Goal: Task Accomplishment & Management: Manage account settings

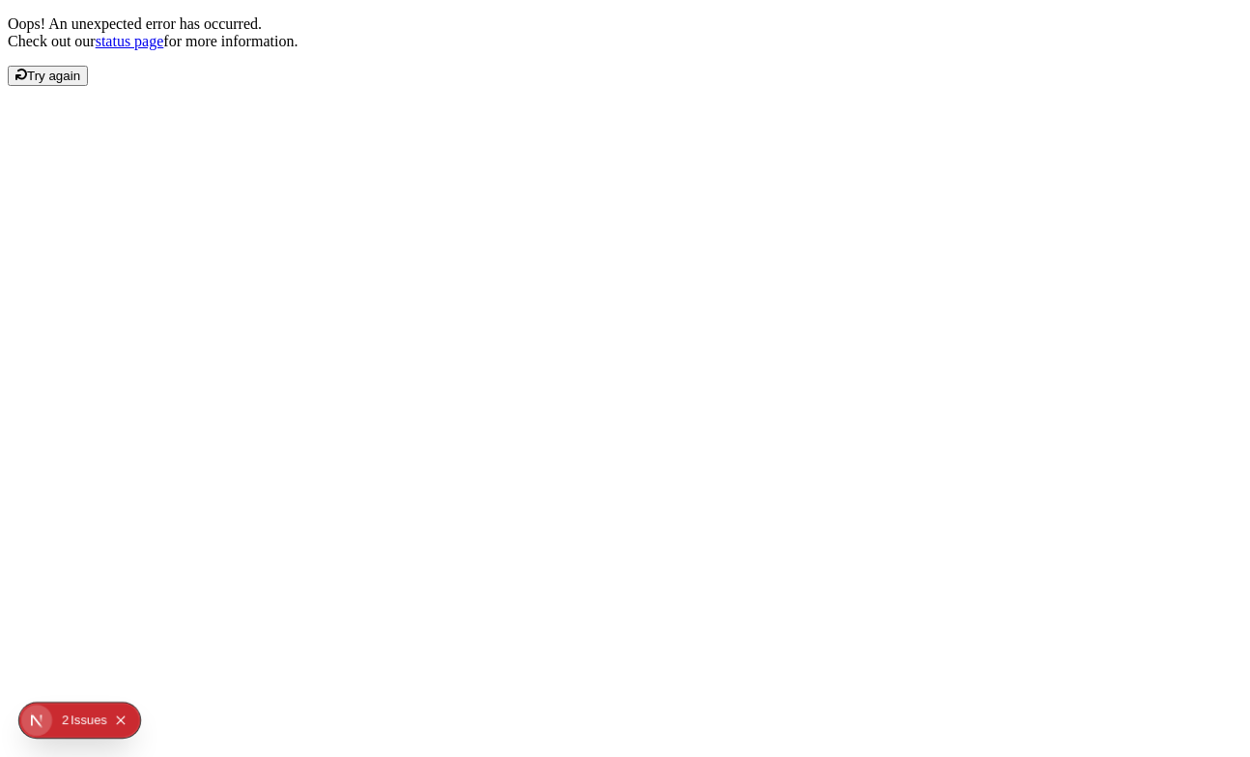
click at [88, 86] on button "Try again" at bounding box center [48, 76] width 80 height 20
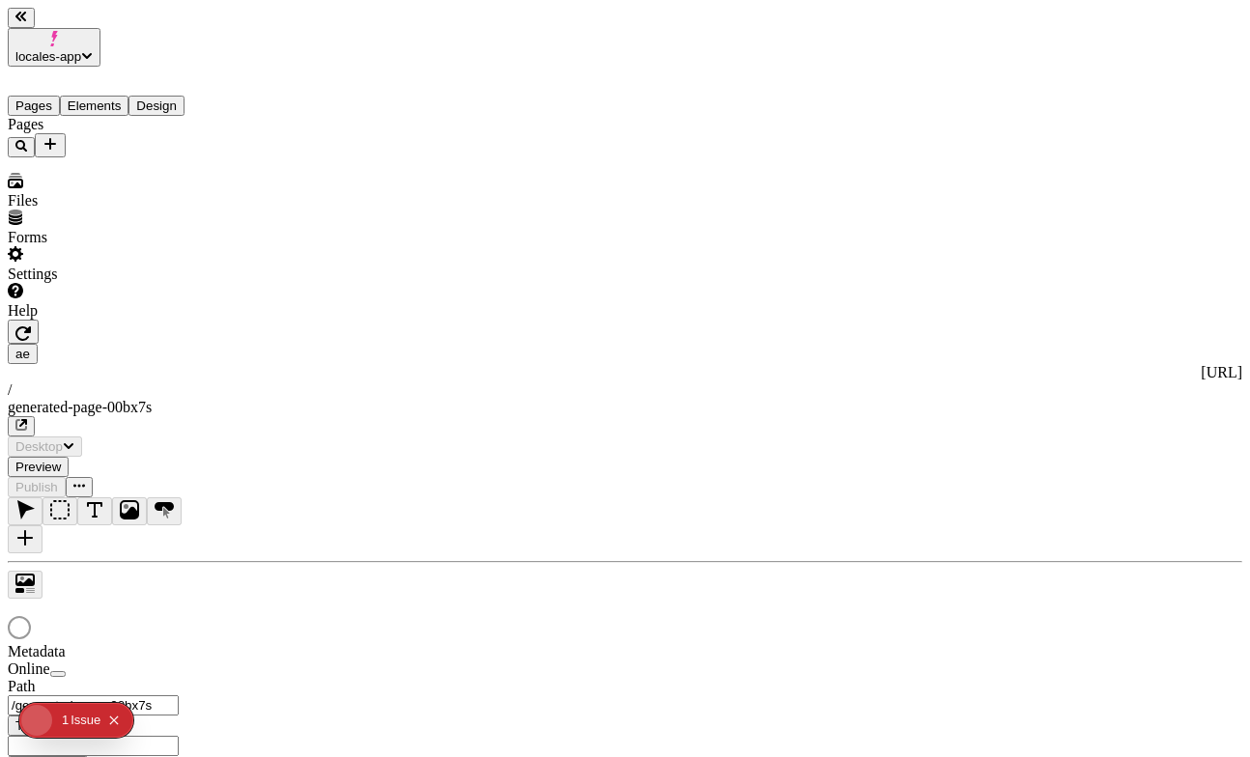
type input "/generated-page-00bx7s"
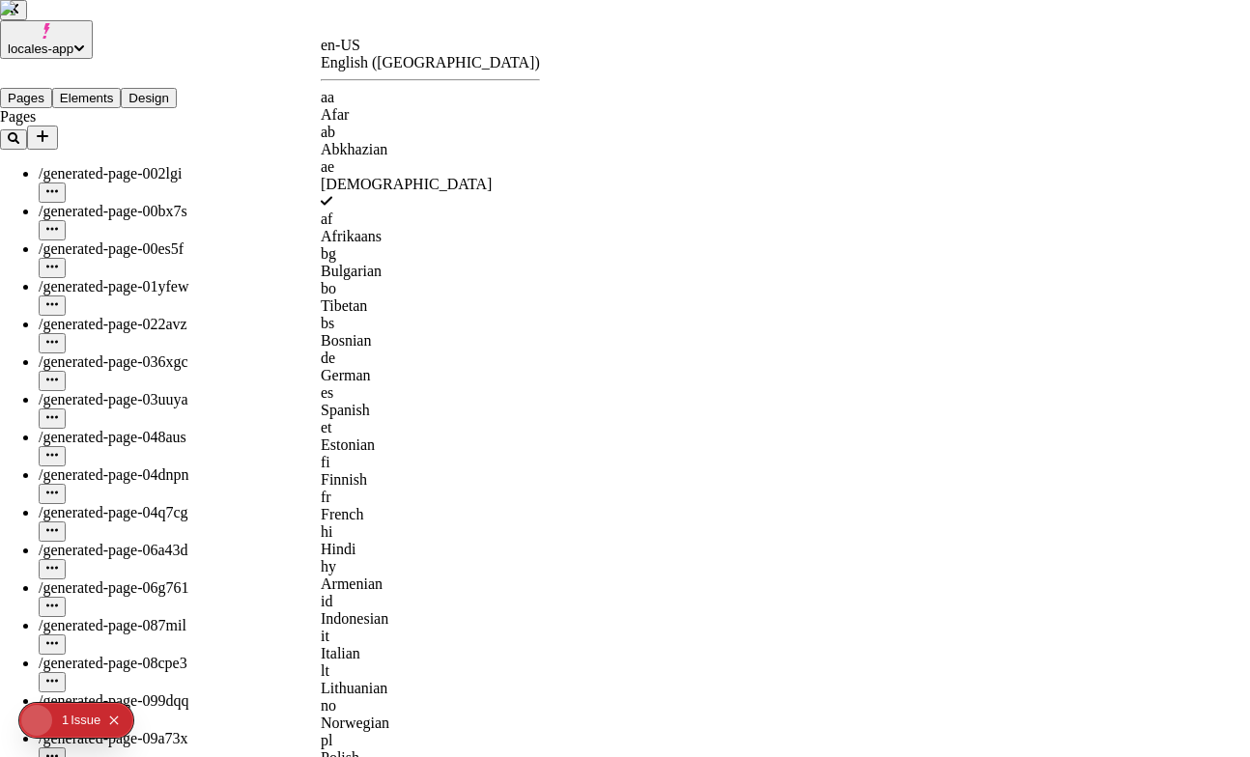
click at [346, 54] on div "en-US" at bounding box center [430, 45] width 219 height 17
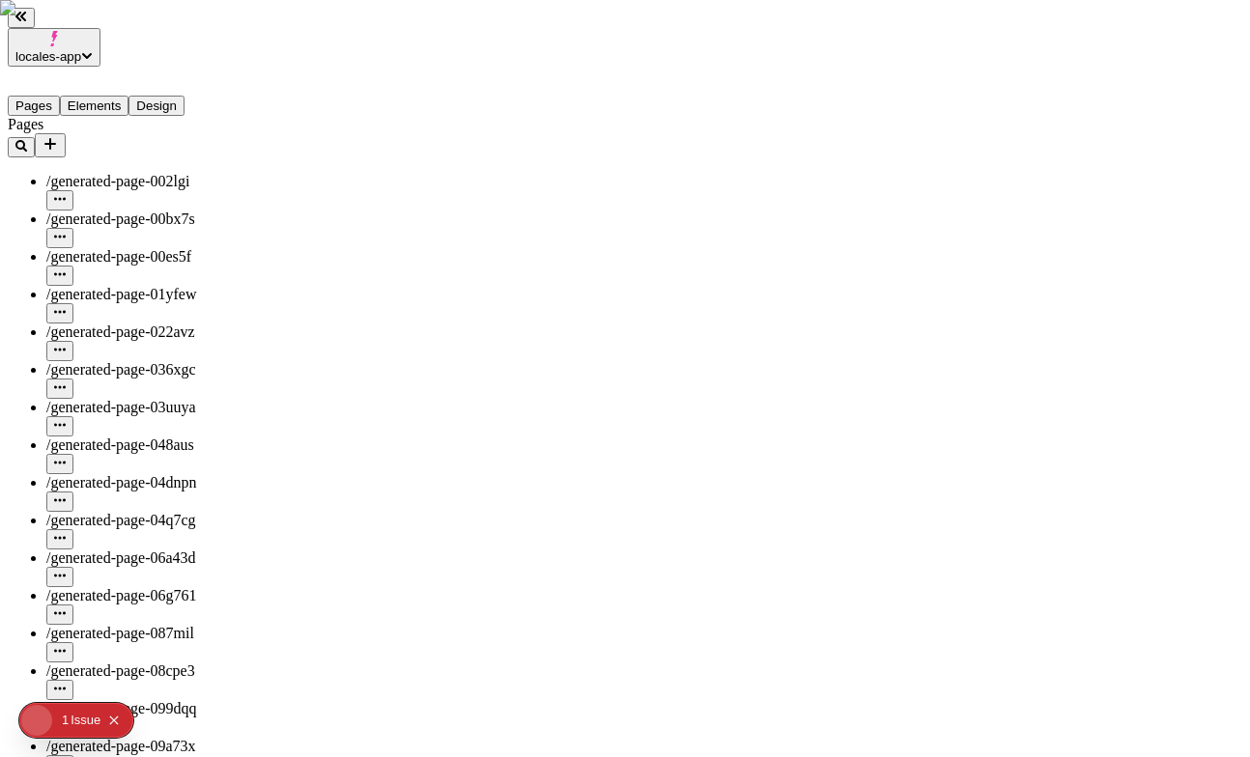
click at [66, 231] on icon "button" at bounding box center [60, 237] width 12 height 12
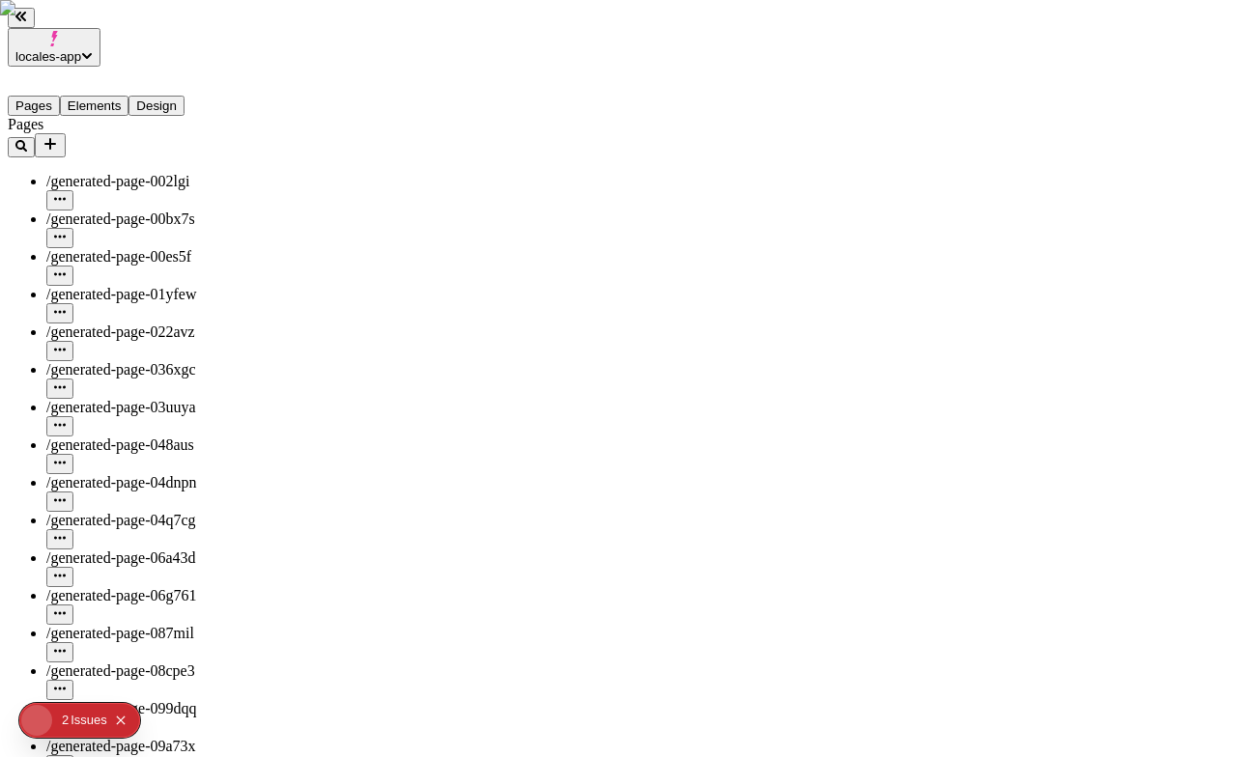
click at [66, 235] on icon "button" at bounding box center [60, 236] width 12 height 3
type input "/generated-page-00bx7s"
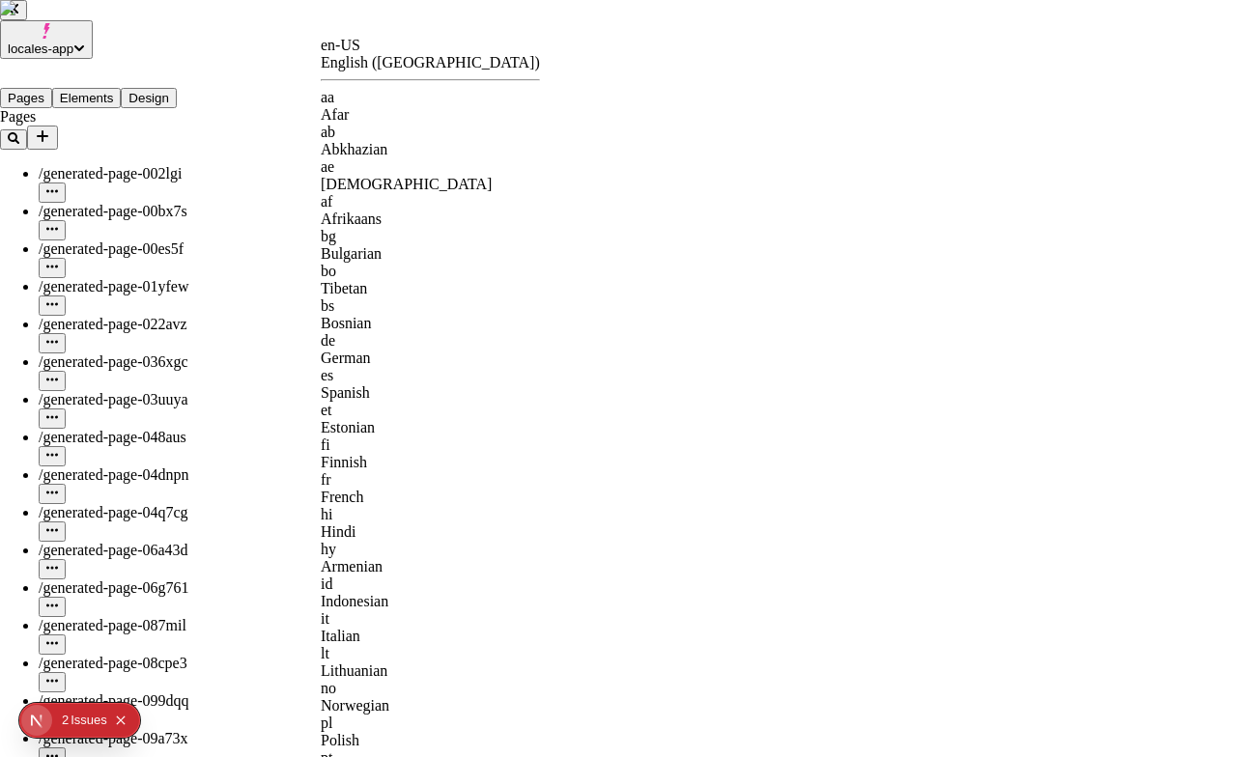
click at [415, 332] on div "de German" at bounding box center [430, 349] width 219 height 35
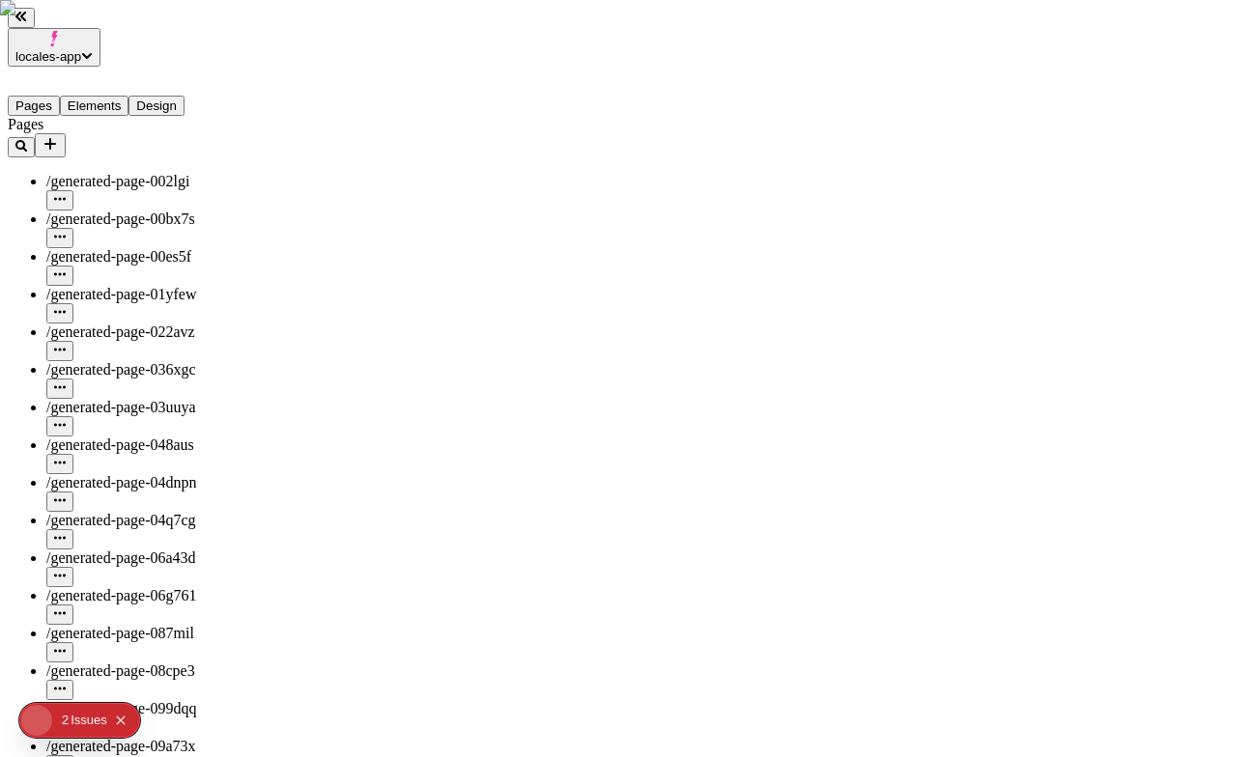
click at [66, 231] on icon "button" at bounding box center [60, 237] width 12 height 12
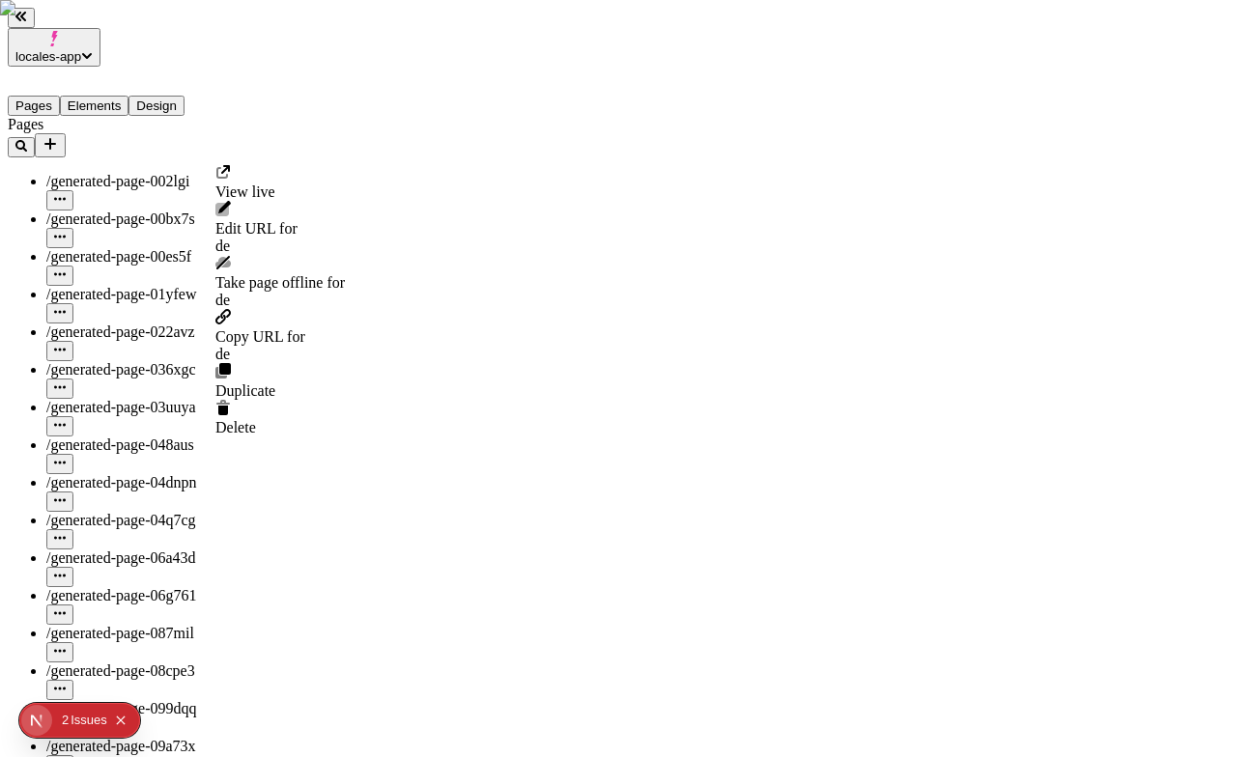
type input "/generated-page-00bx7s"
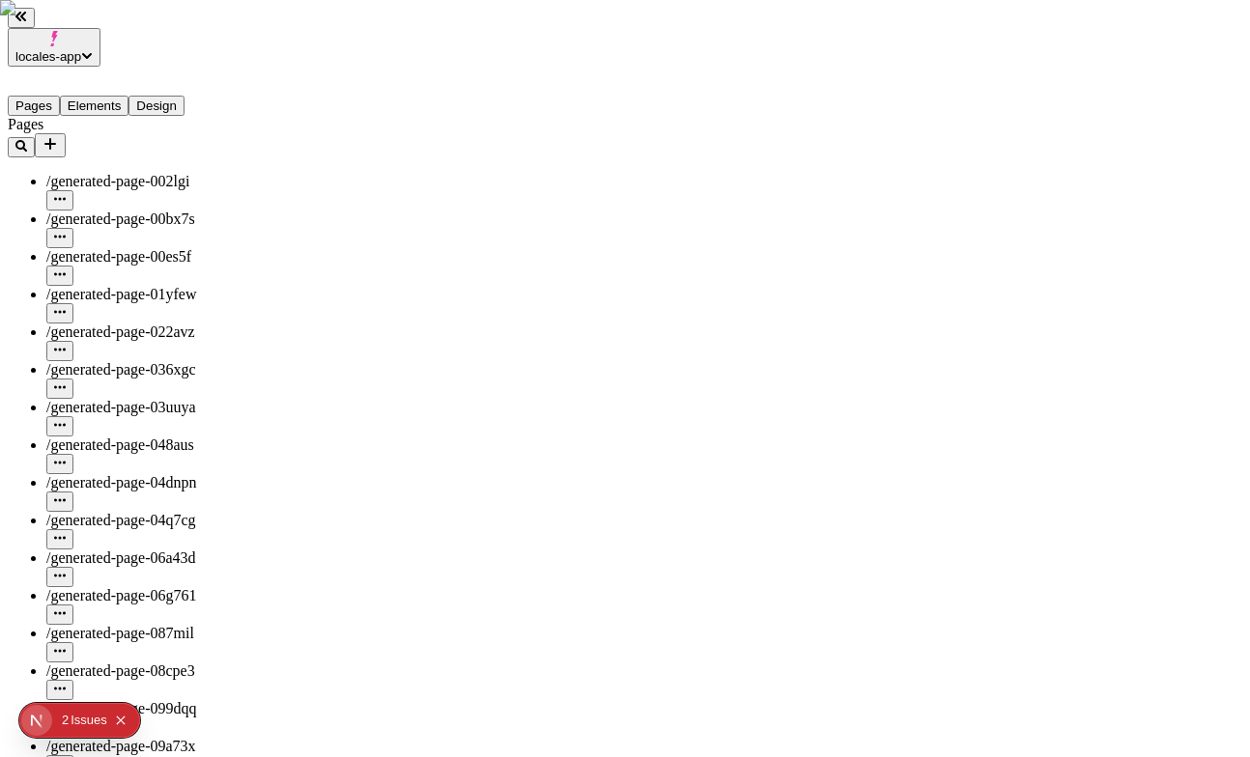
click at [66, 231] on icon "button" at bounding box center [60, 237] width 12 height 12
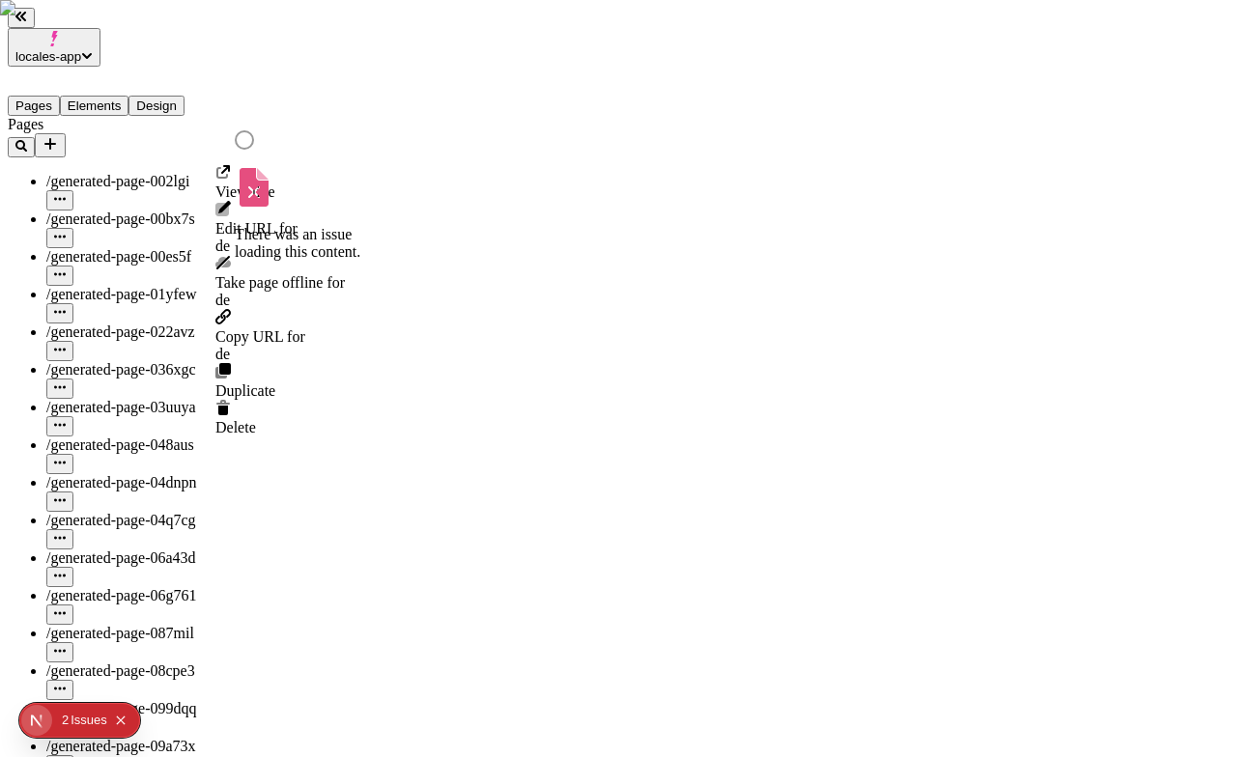
click at [66, 268] on icon "button" at bounding box center [60, 274] width 12 height 12
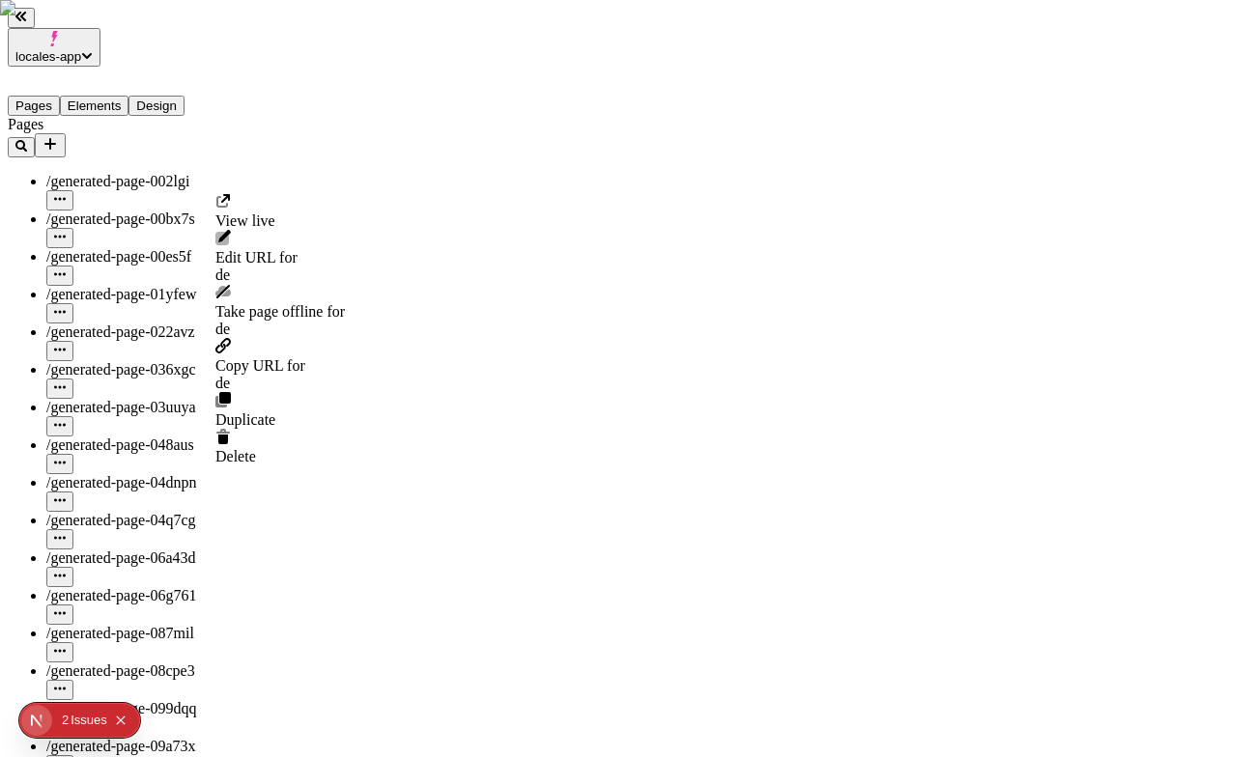
click at [312, 357] on span "Copy URL for de" at bounding box center [279, 374] width 129 height 35
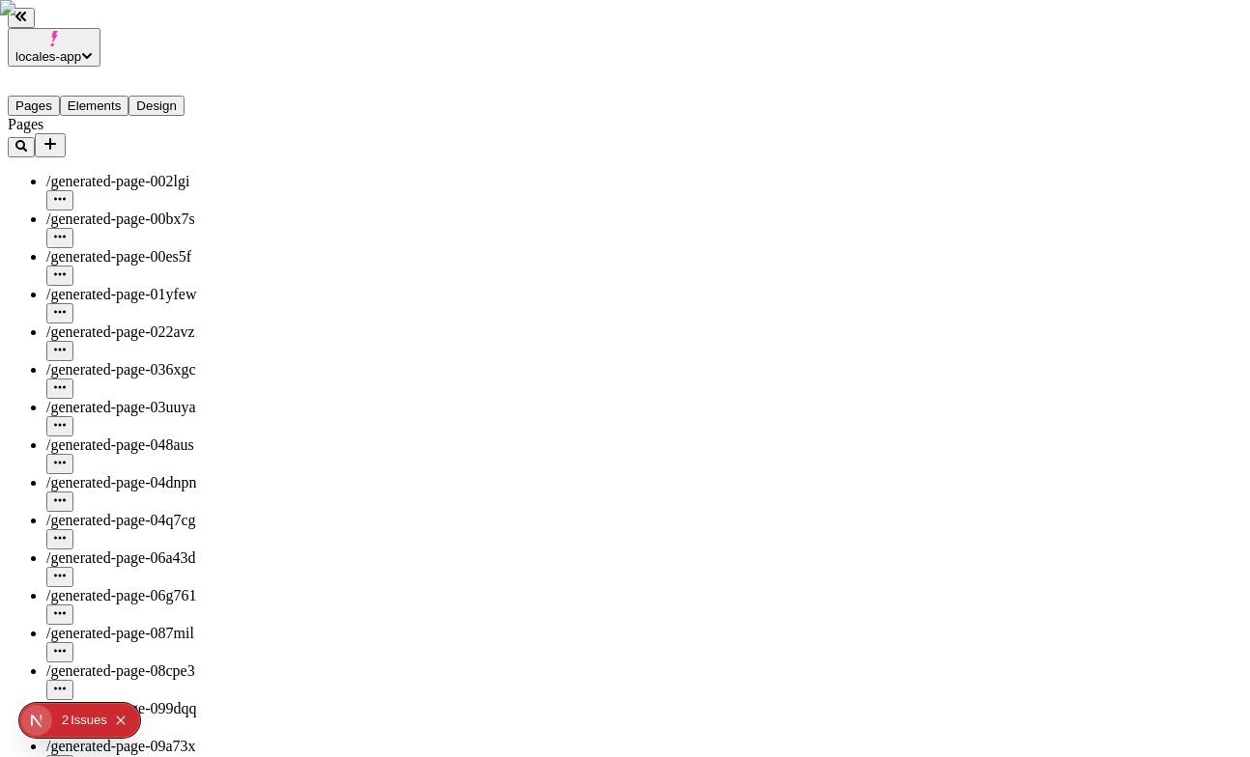
click at [73, 266] on button "button" at bounding box center [59, 276] width 27 height 20
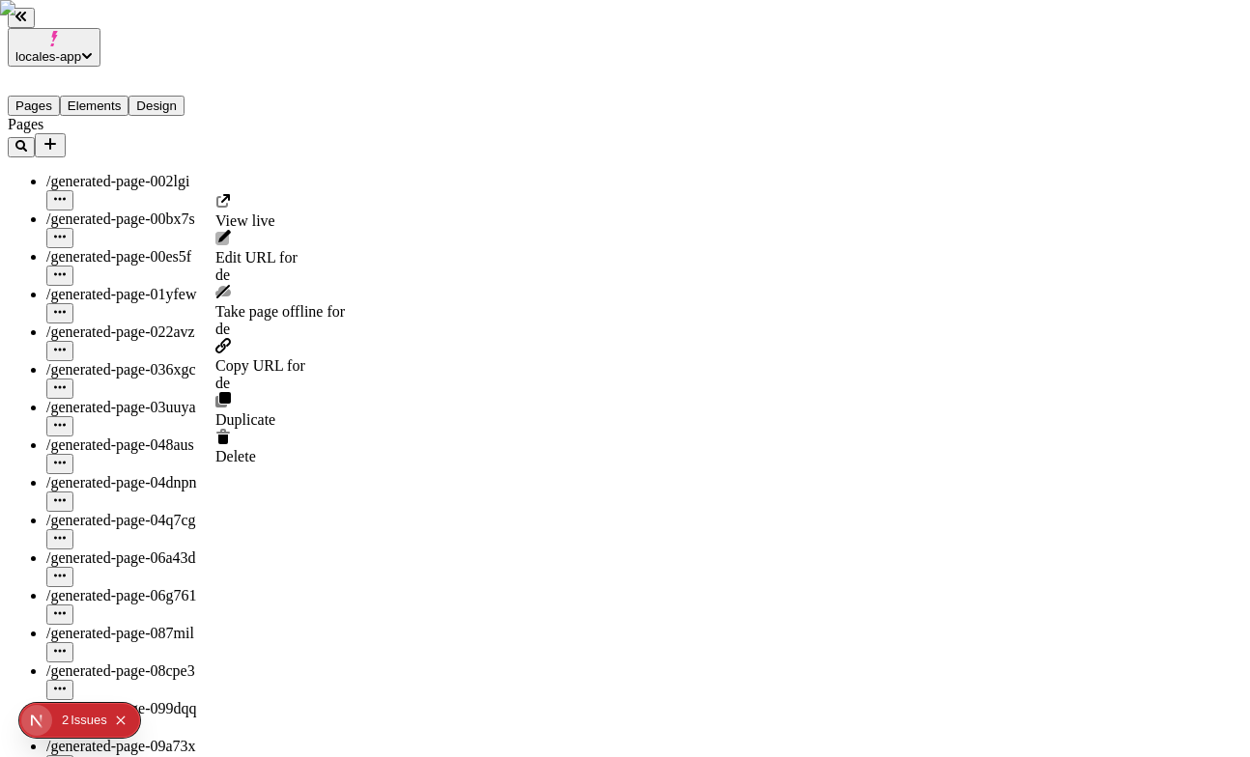
click at [344, 303] on span "Take page offline for de" at bounding box center [279, 320] width 129 height 35
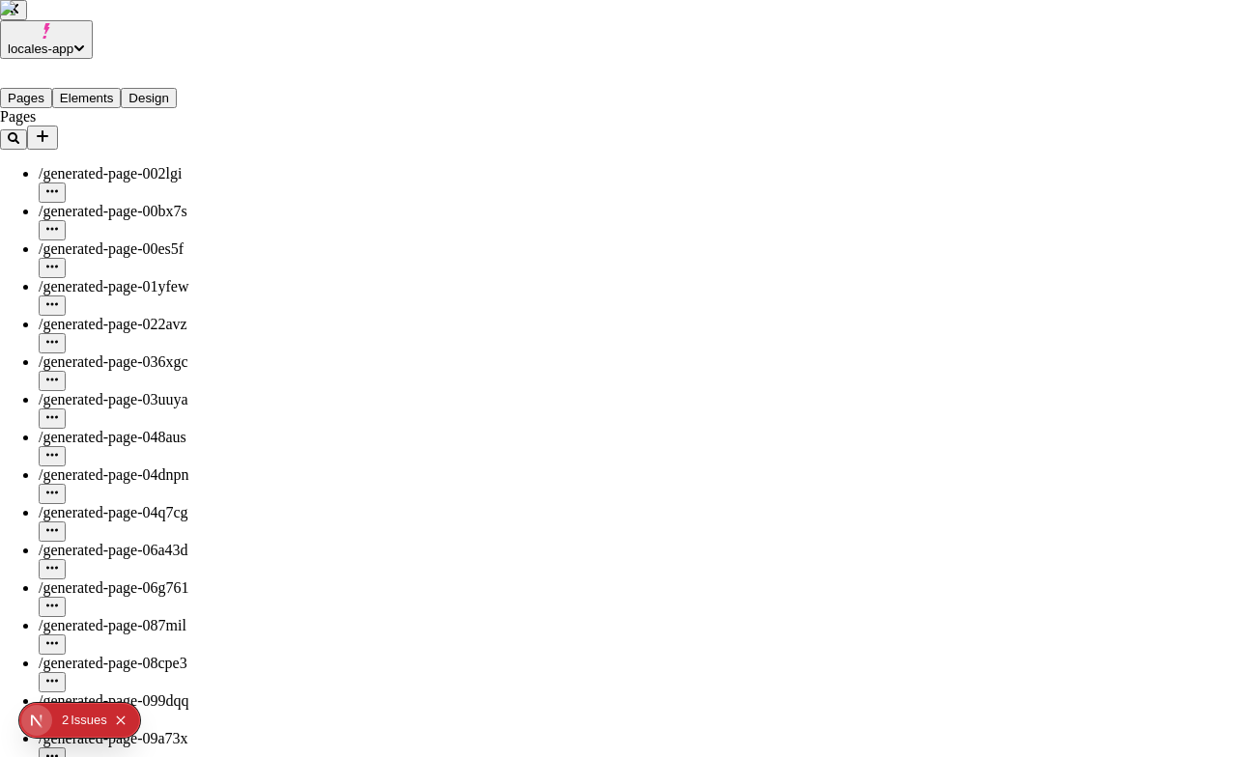
drag, startPoint x: 743, startPoint y: 416, endPoint x: 689, endPoint y: 399, distance: 56.8
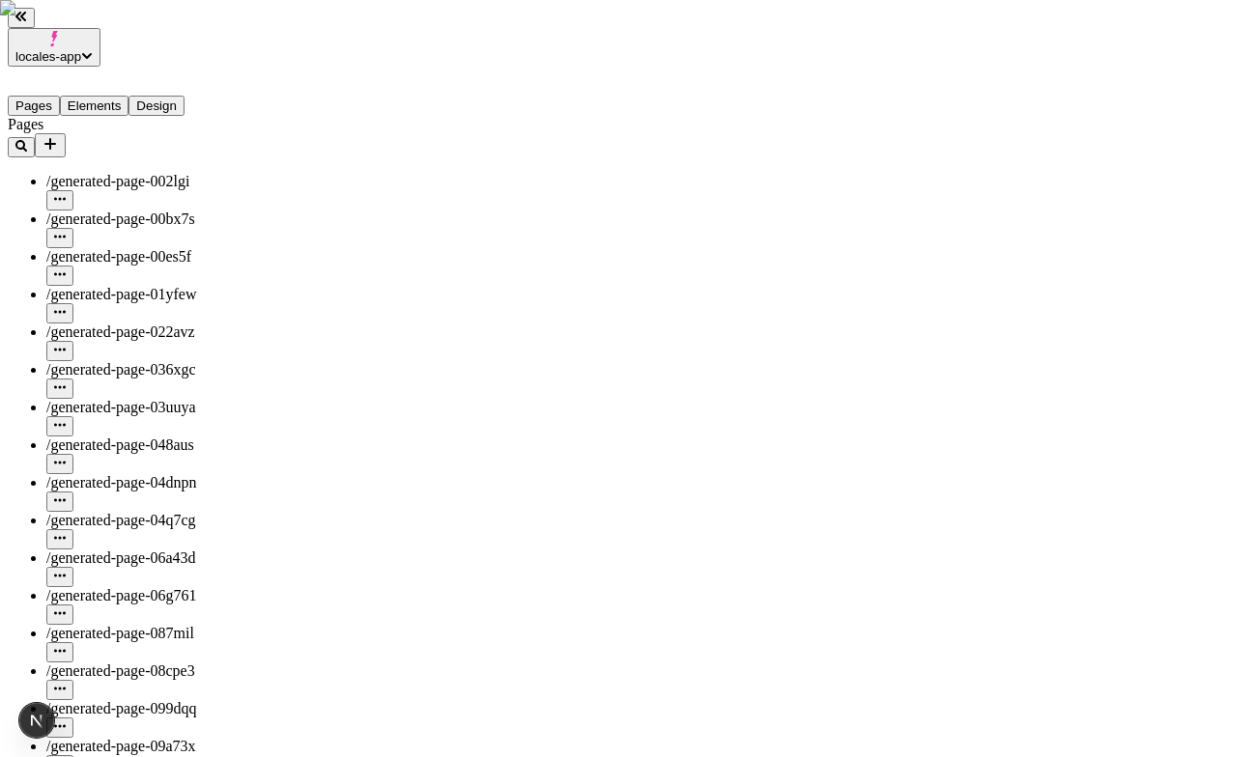
click at [73, 228] on button "button" at bounding box center [59, 238] width 27 height 20
click at [73, 303] on button "button" at bounding box center [59, 313] width 27 height 20
click at [73, 529] on button "button" at bounding box center [59, 539] width 27 height 20
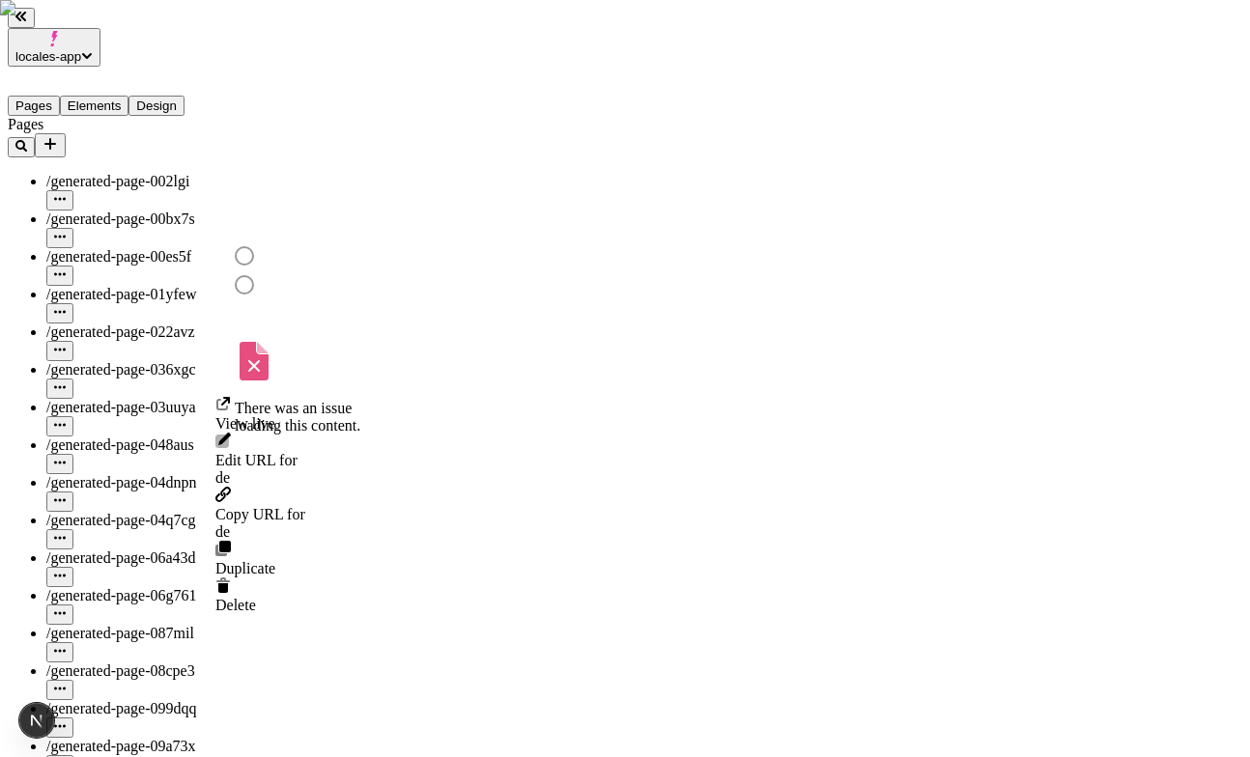
click at [66, 457] on icon "button" at bounding box center [60, 463] width 12 height 12
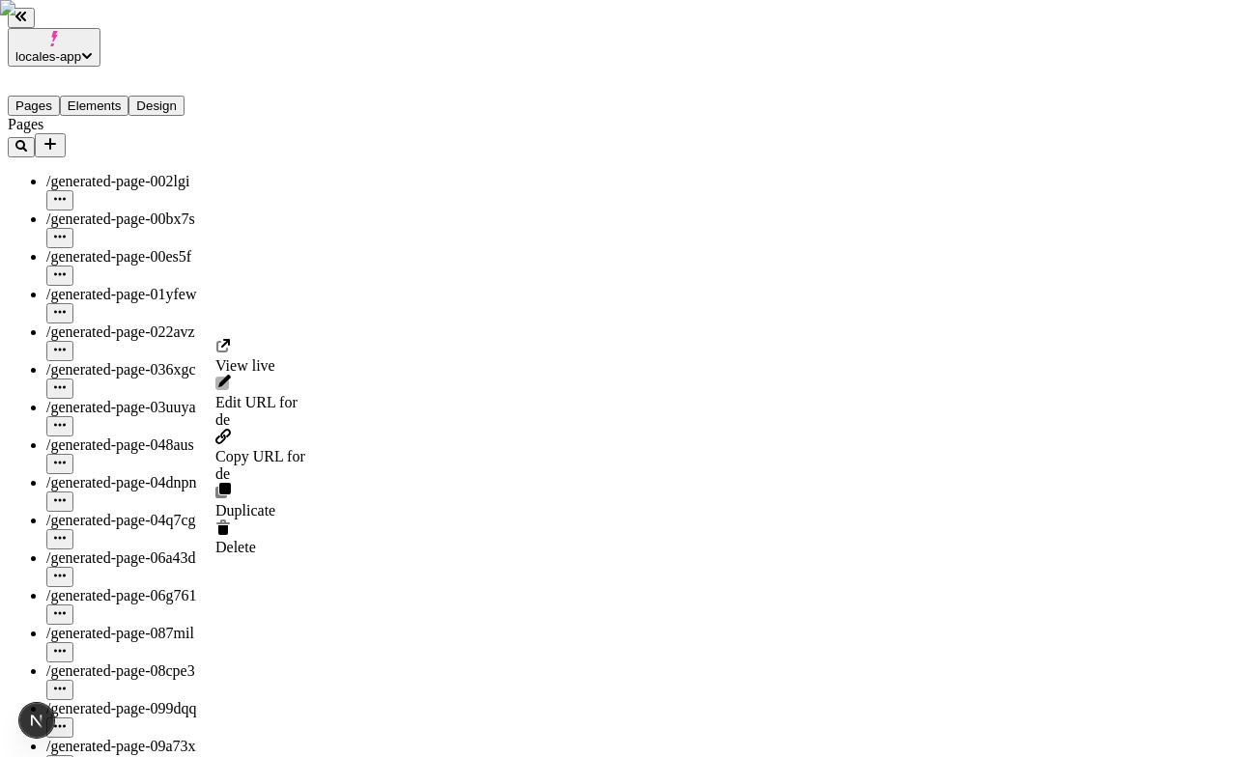
click at [66, 306] on icon "button" at bounding box center [60, 312] width 12 height 12
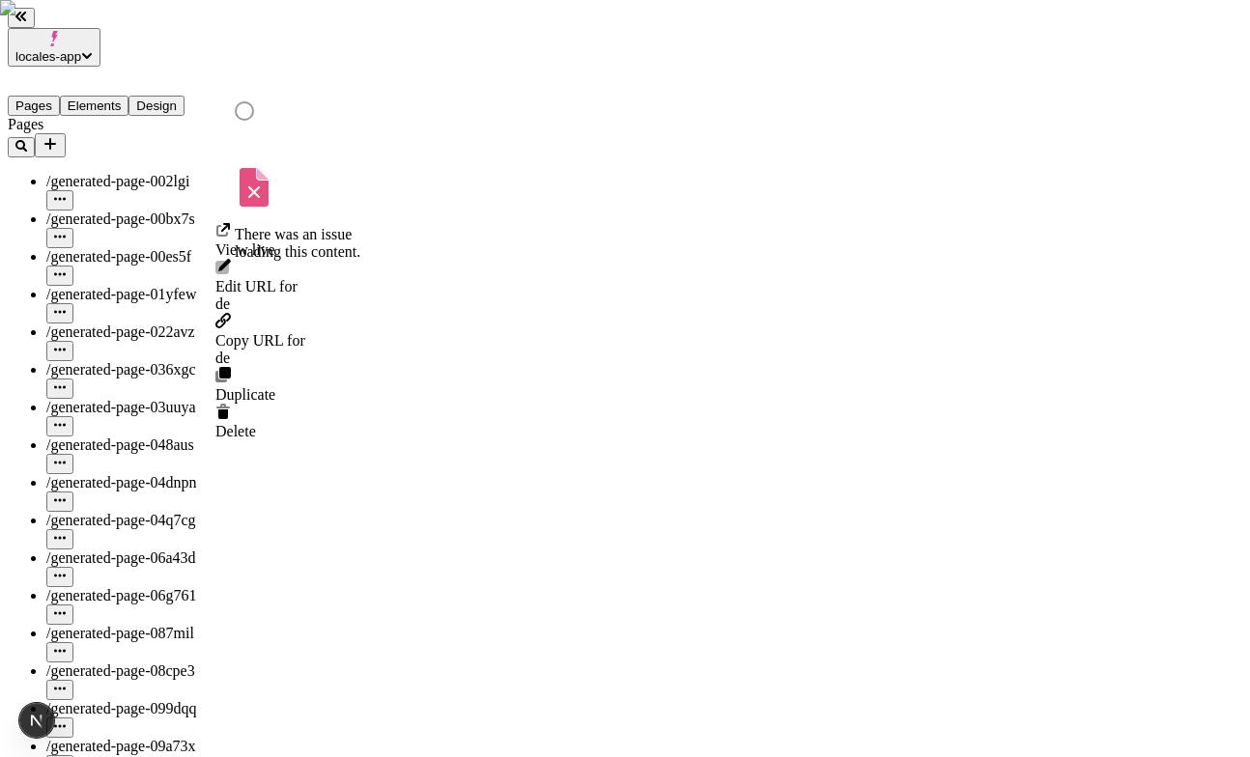
click at [66, 231] on icon "button" at bounding box center [60, 237] width 12 height 12
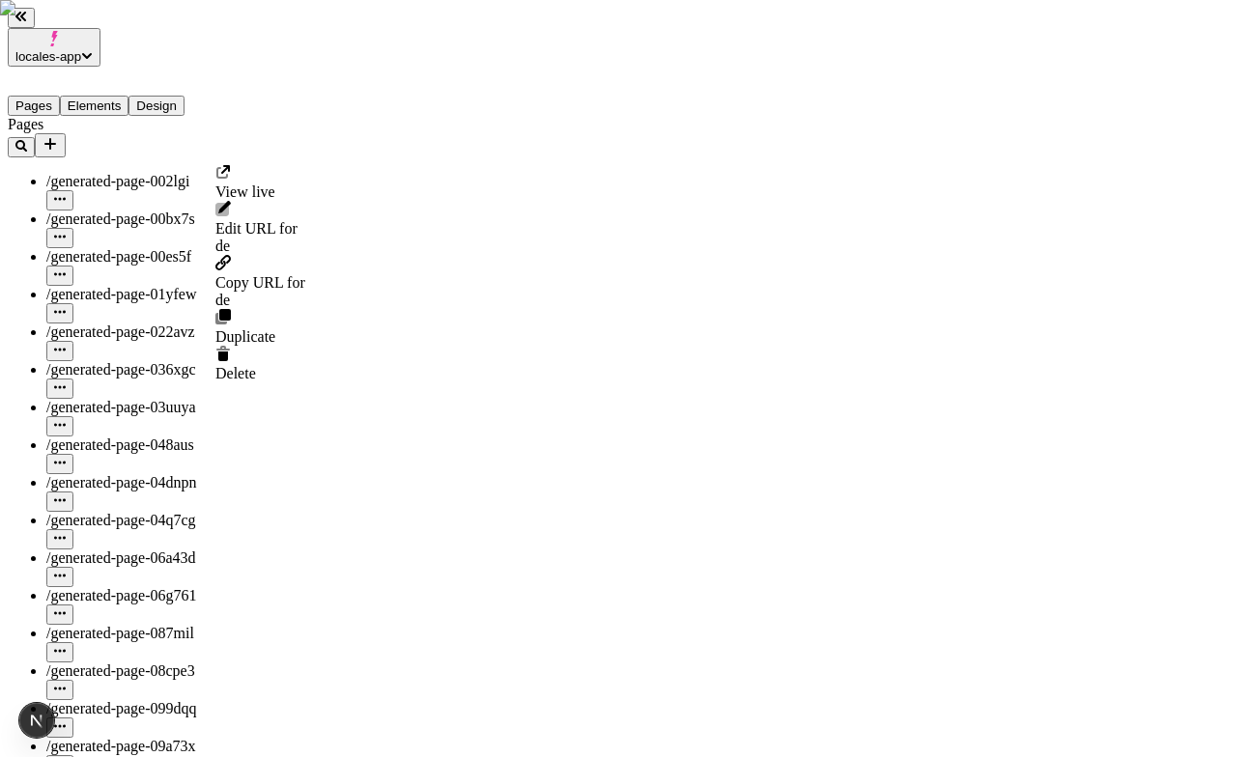
click at [66, 193] on icon "button" at bounding box center [60, 199] width 12 height 12
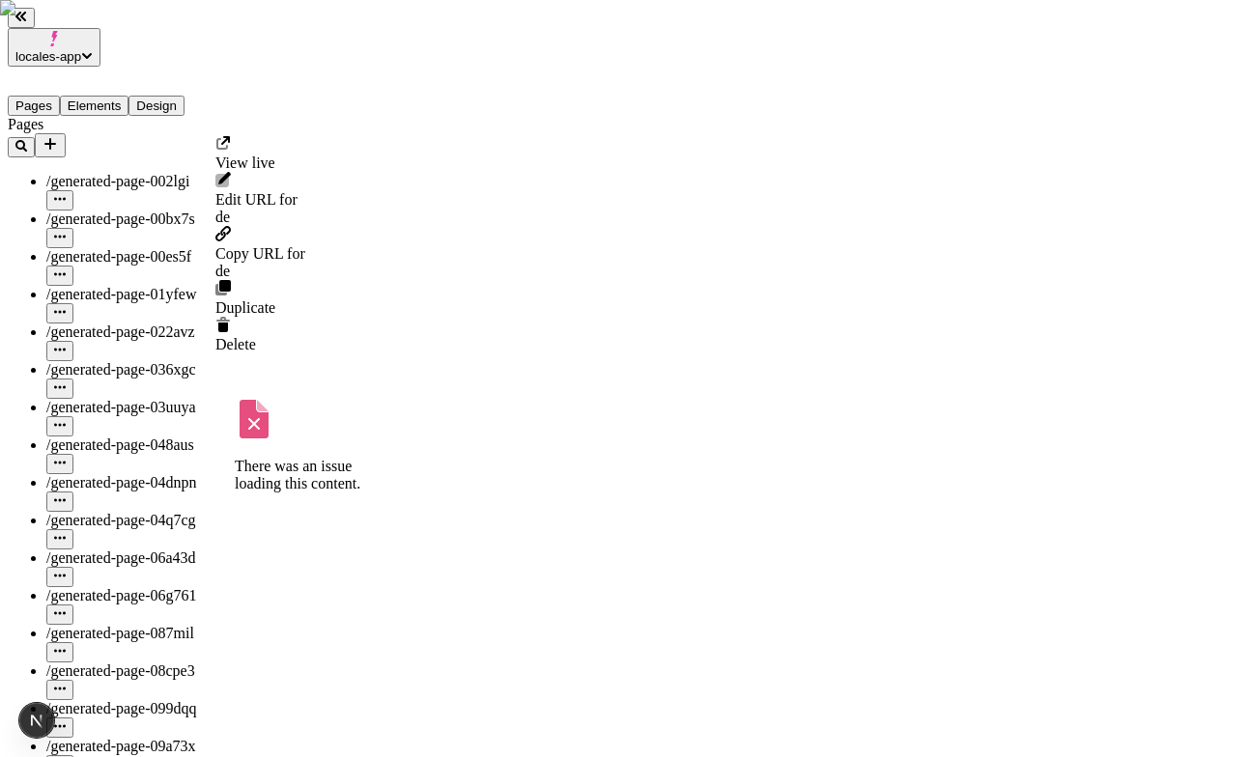
click at [66, 574] on icon "button" at bounding box center [60, 575] width 12 height 3
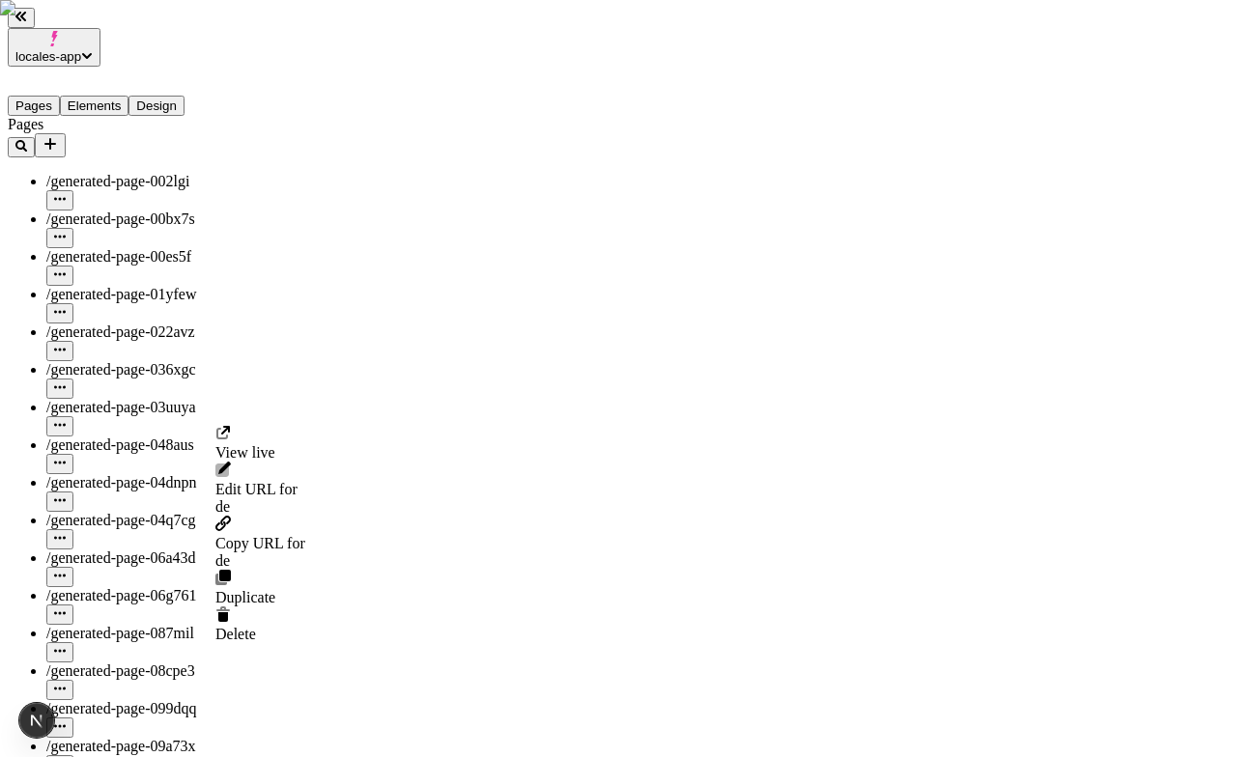
click at [66, 344] on icon "button" at bounding box center [60, 350] width 12 height 12
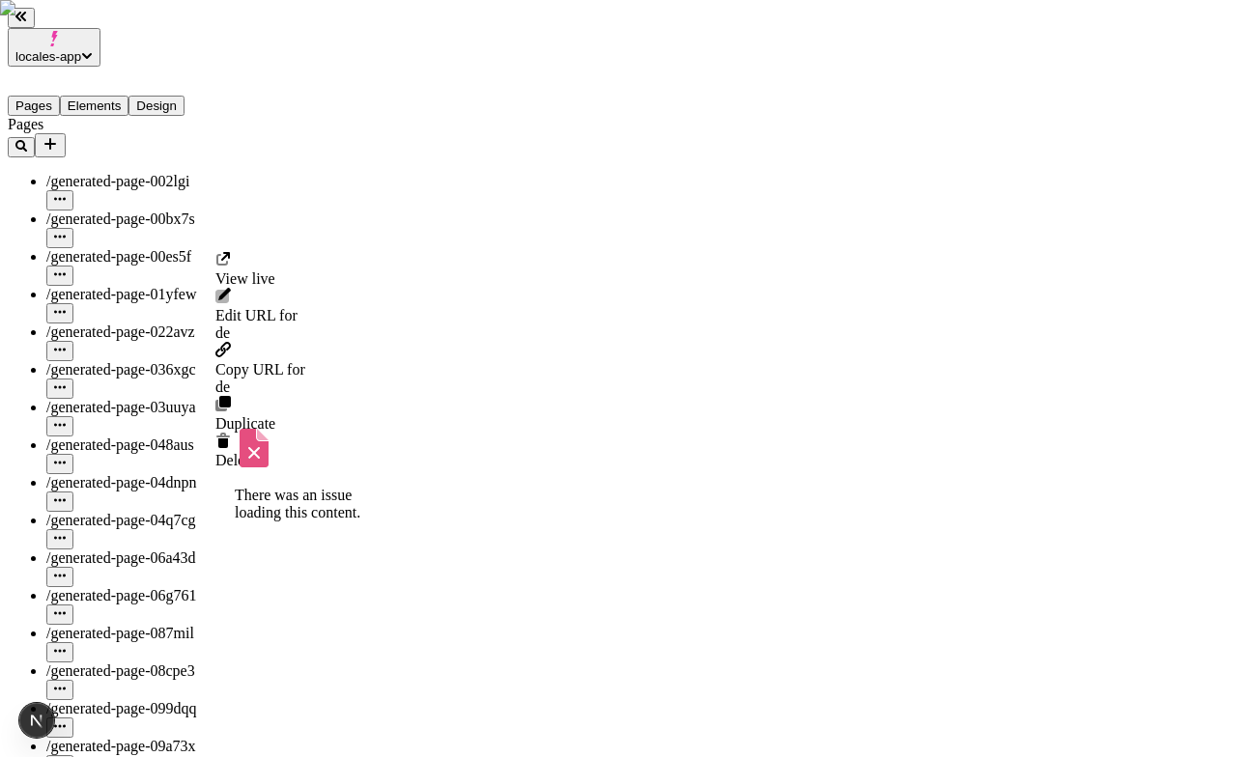
click at [73, 642] on button "button" at bounding box center [59, 652] width 27 height 20
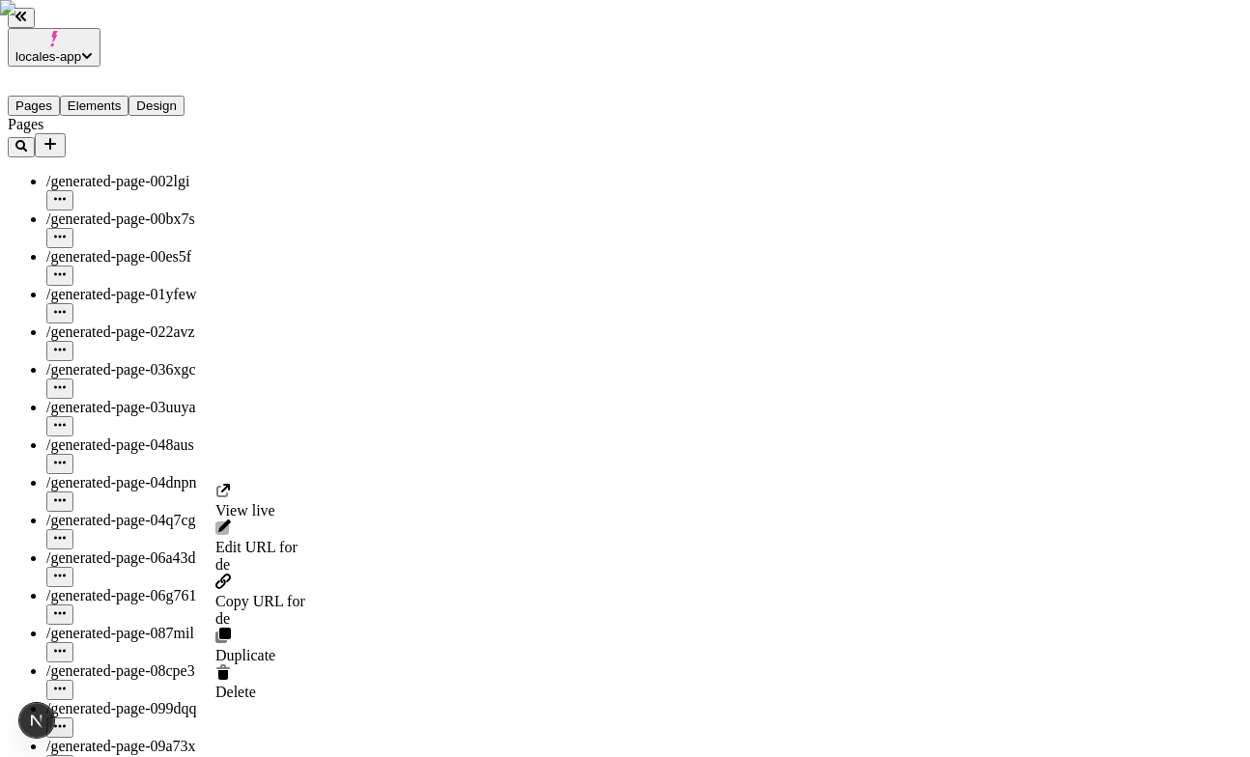
click at [66, 344] on icon "button" at bounding box center [60, 350] width 12 height 12
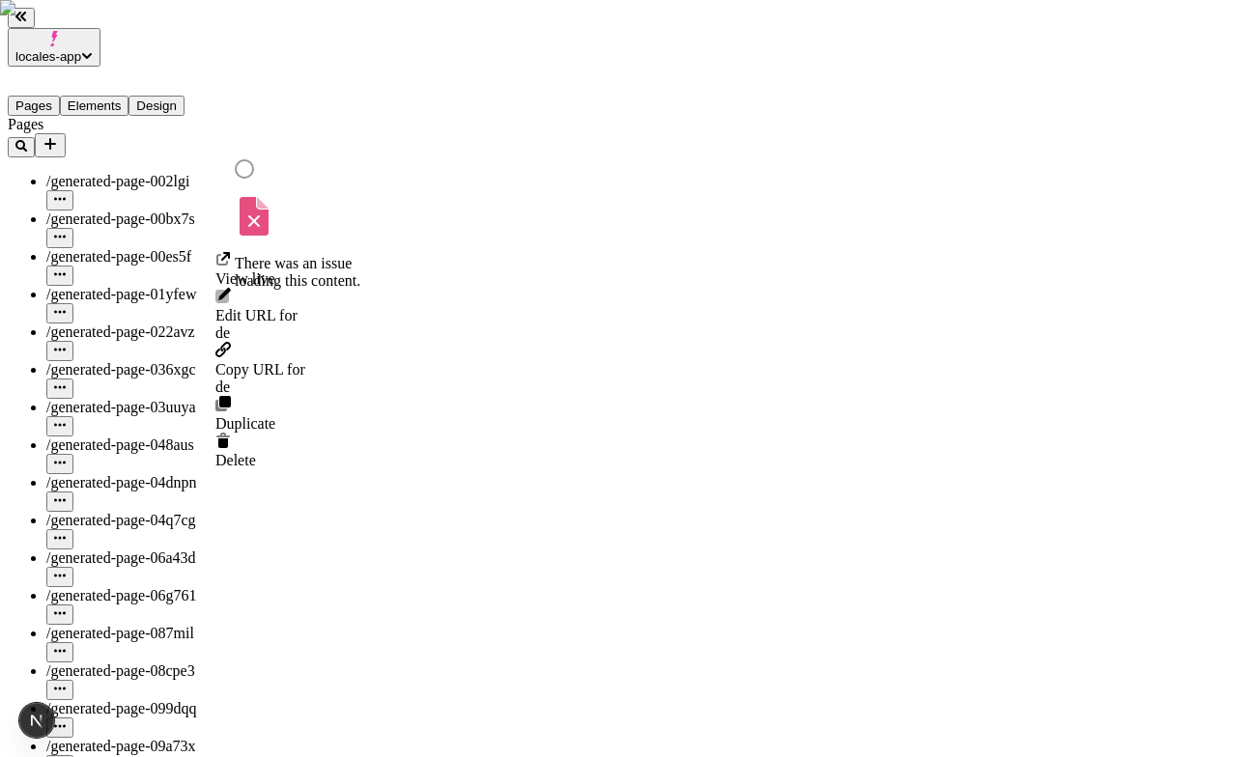
click at [212, 266] on div at bounding box center [142, 276] width 193 height 20
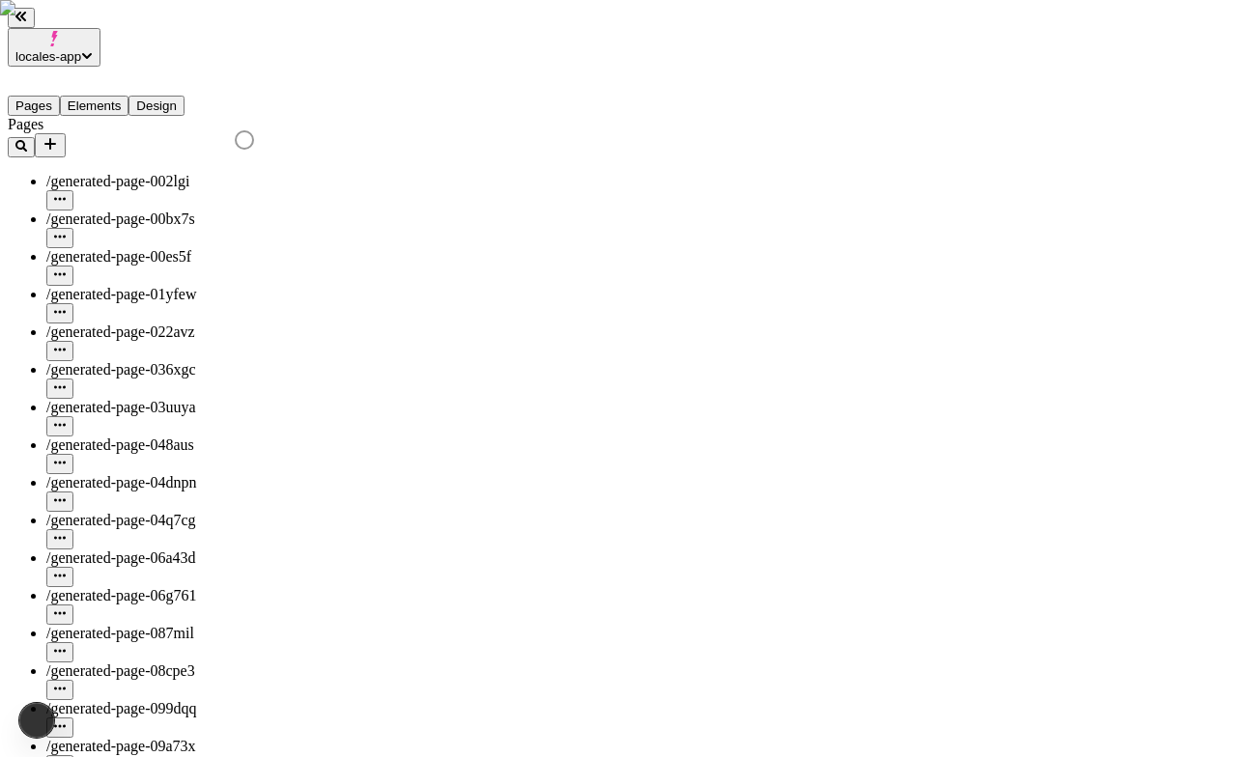
click at [73, 266] on button "button" at bounding box center [59, 276] width 27 height 20
click at [66, 756] on icon "button" at bounding box center [60, 764] width 12 height 12
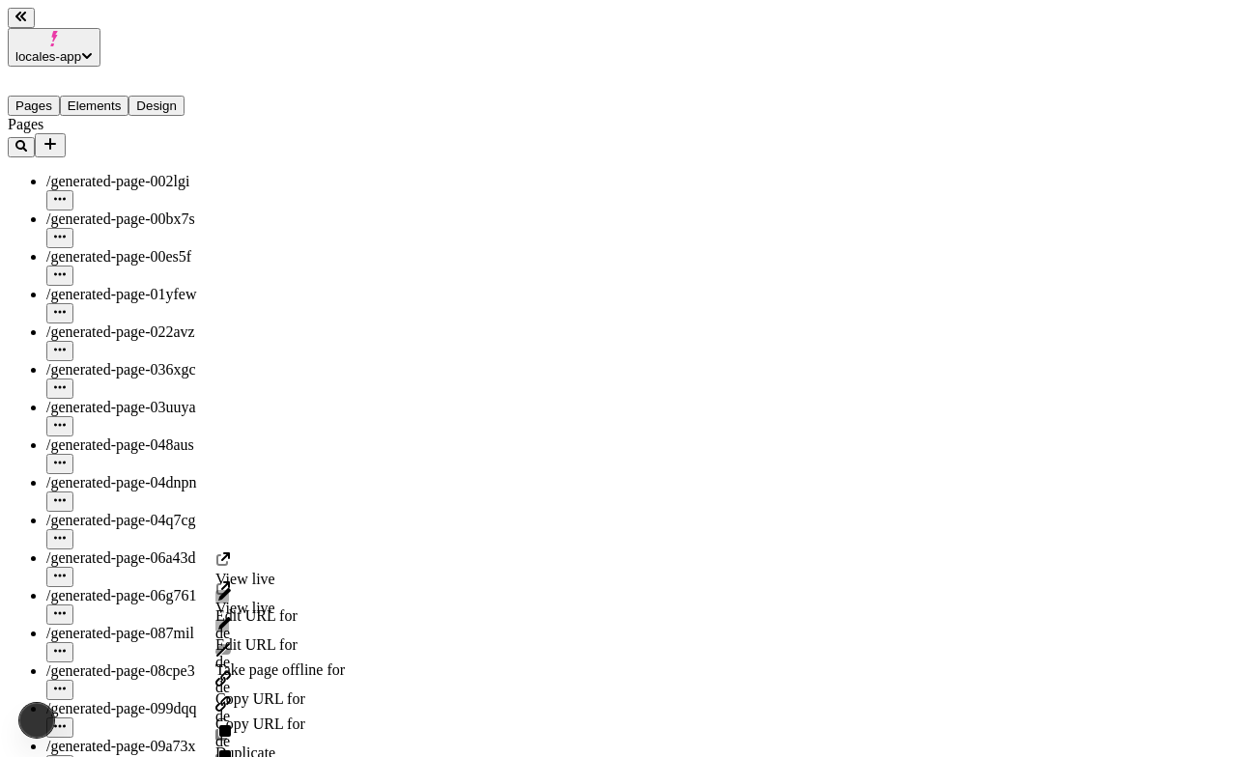
click at [66, 720] on icon "button" at bounding box center [60, 726] width 12 height 12
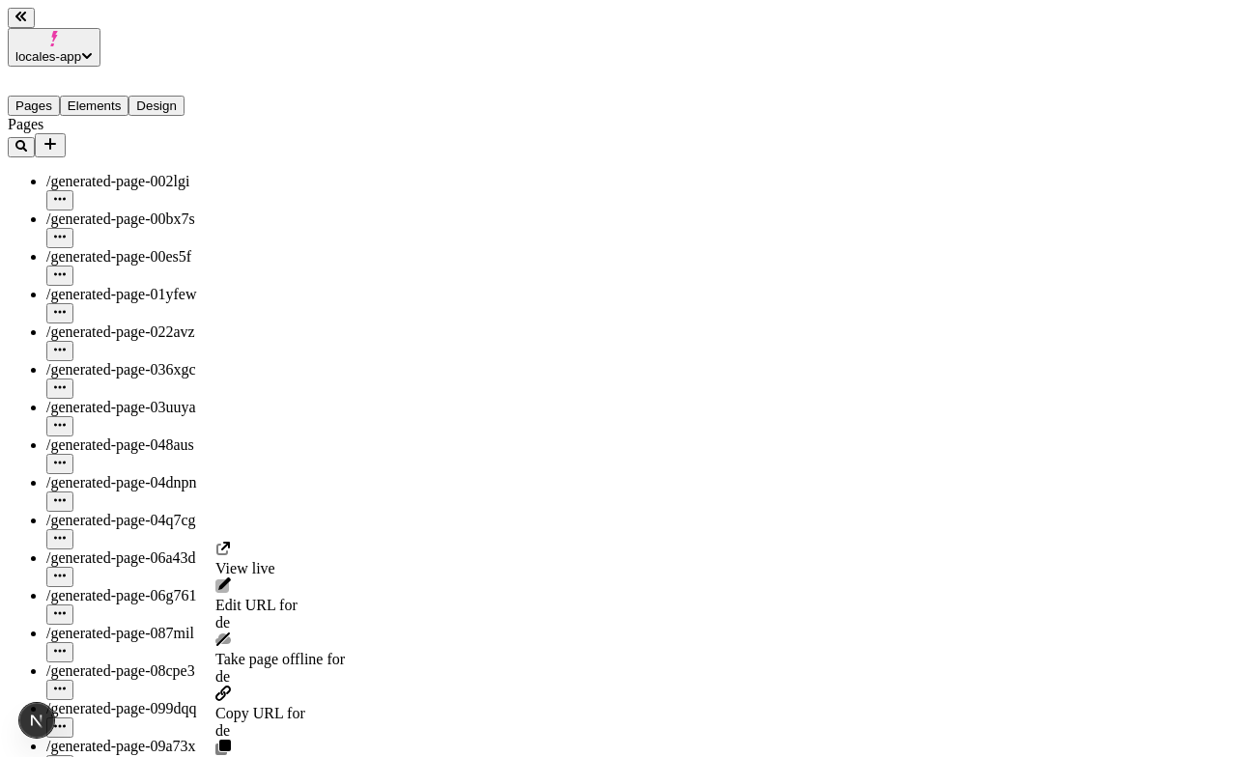
type input "/generated-page-0a8bv4"
click at [66, 574] on icon "button" at bounding box center [60, 575] width 12 height 3
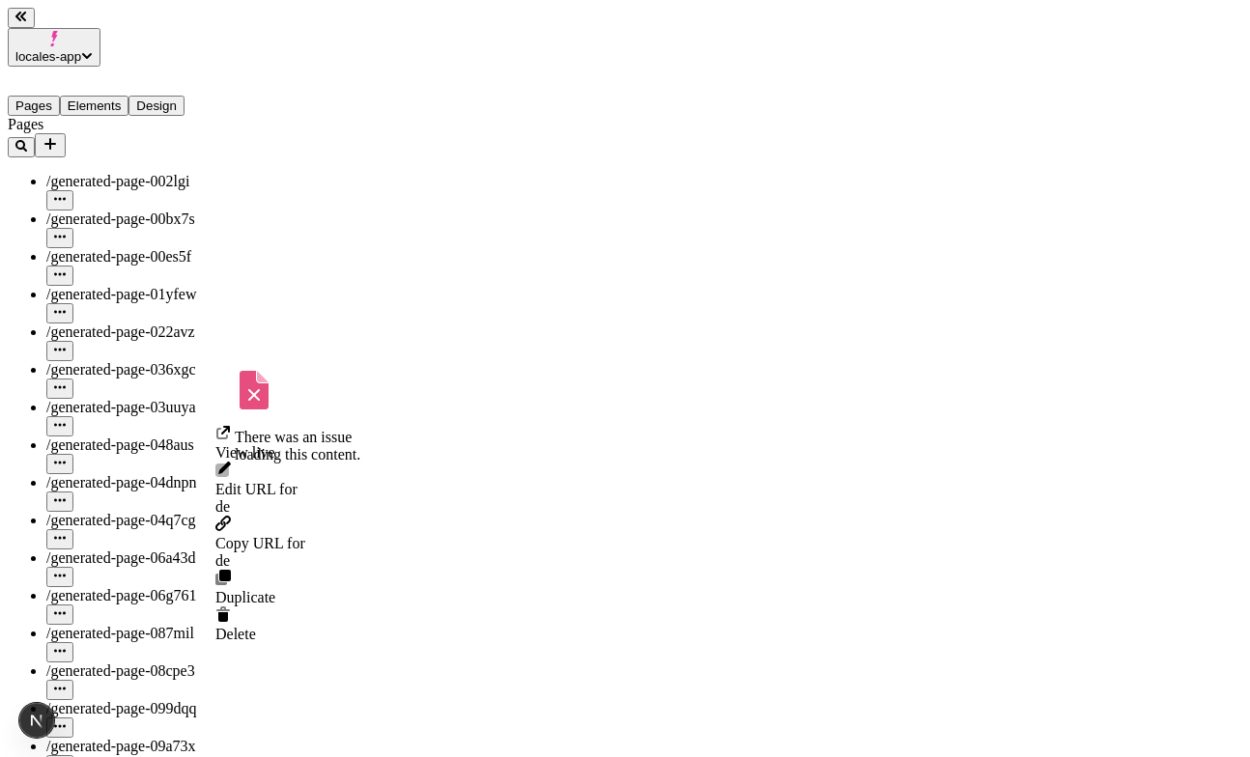
click at [66, 536] on icon "button" at bounding box center [60, 537] width 12 height 3
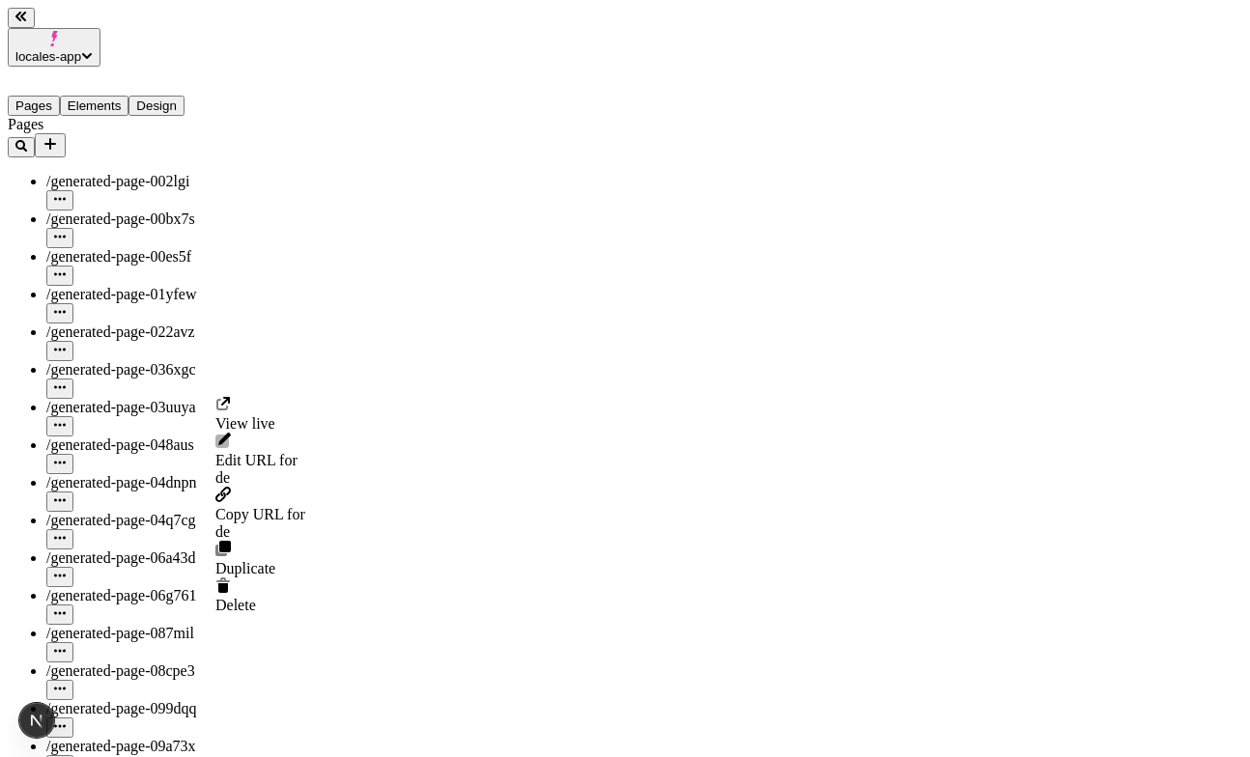
click at [66, 494] on icon "button" at bounding box center [60, 500] width 12 height 12
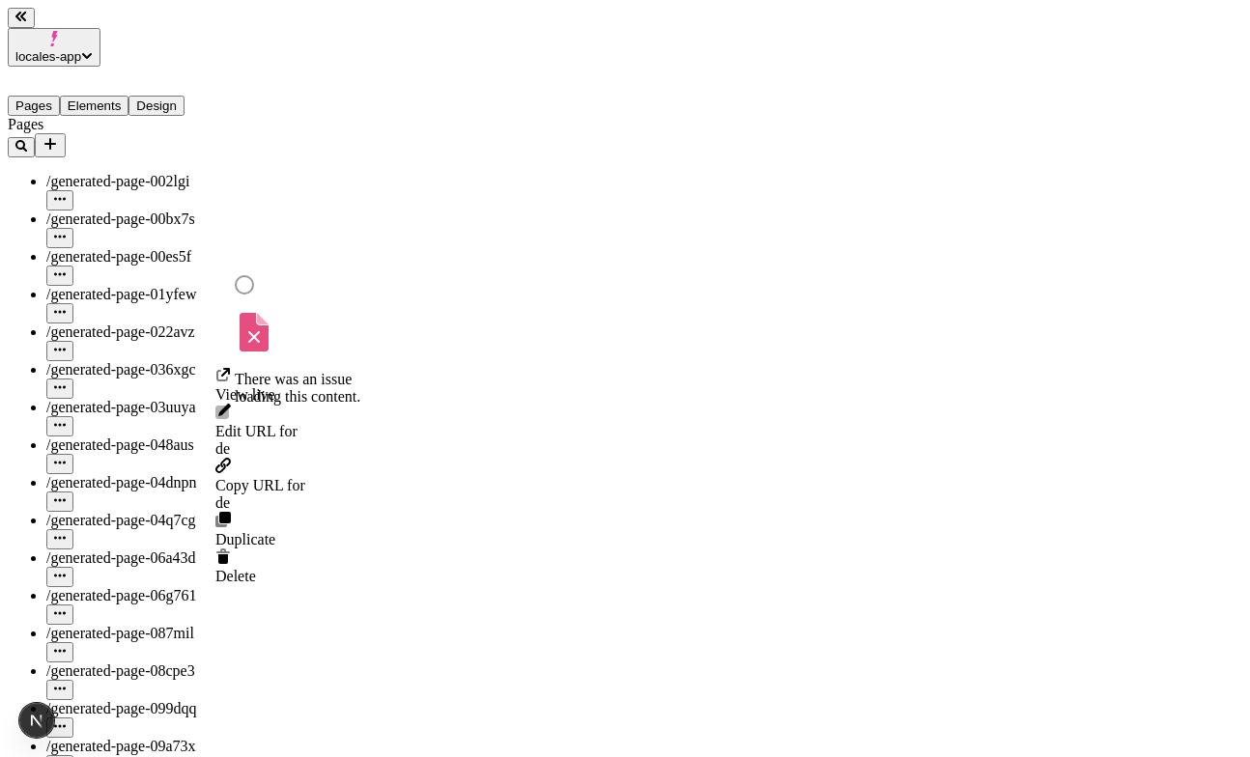
click at [205, 399] on div "/generated-page-03uuya" at bounding box center [142, 418] width 193 height 38
click at [66, 419] on icon "button" at bounding box center [60, 425] width 12 height 12
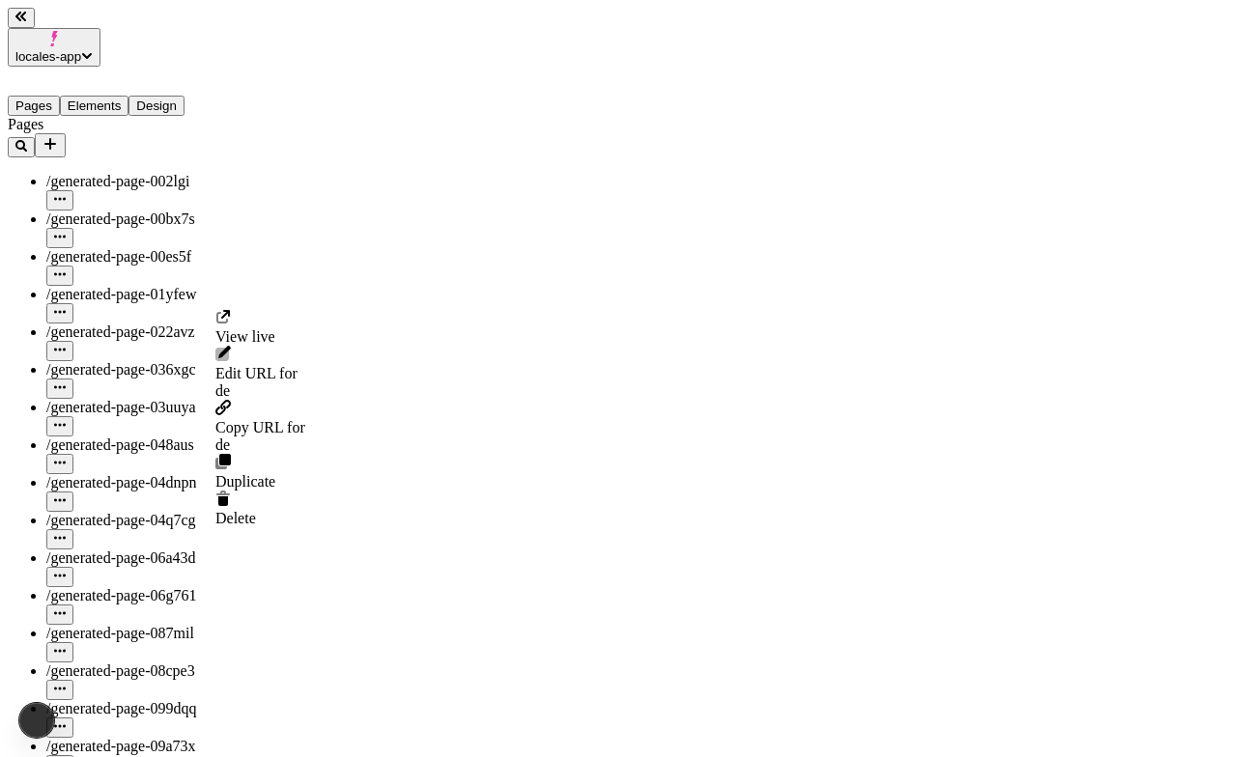
type input "/generated-page-03uuya"
click at [66, 348] on icon "button" at bounding box center [60, 349] width 12 height 3
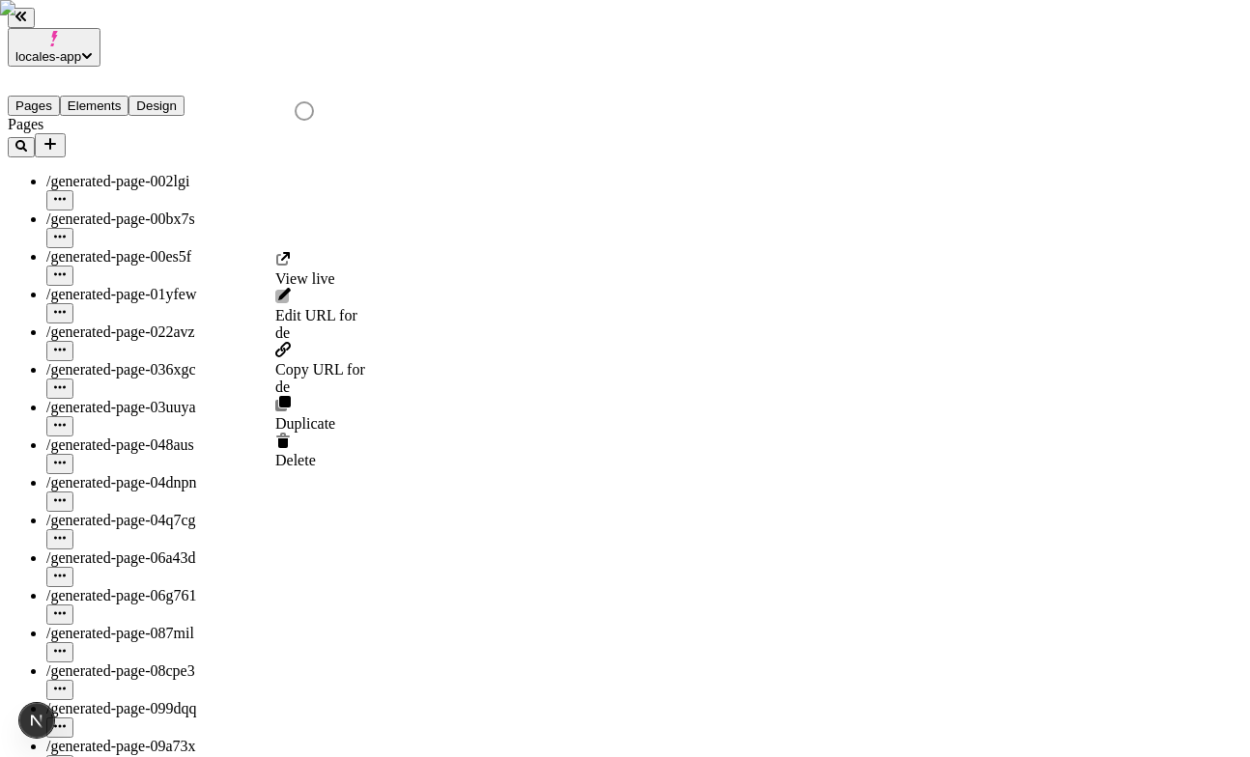
click at [73, 228] on button "button" at bounding box center [59, 238] width 27 height 20
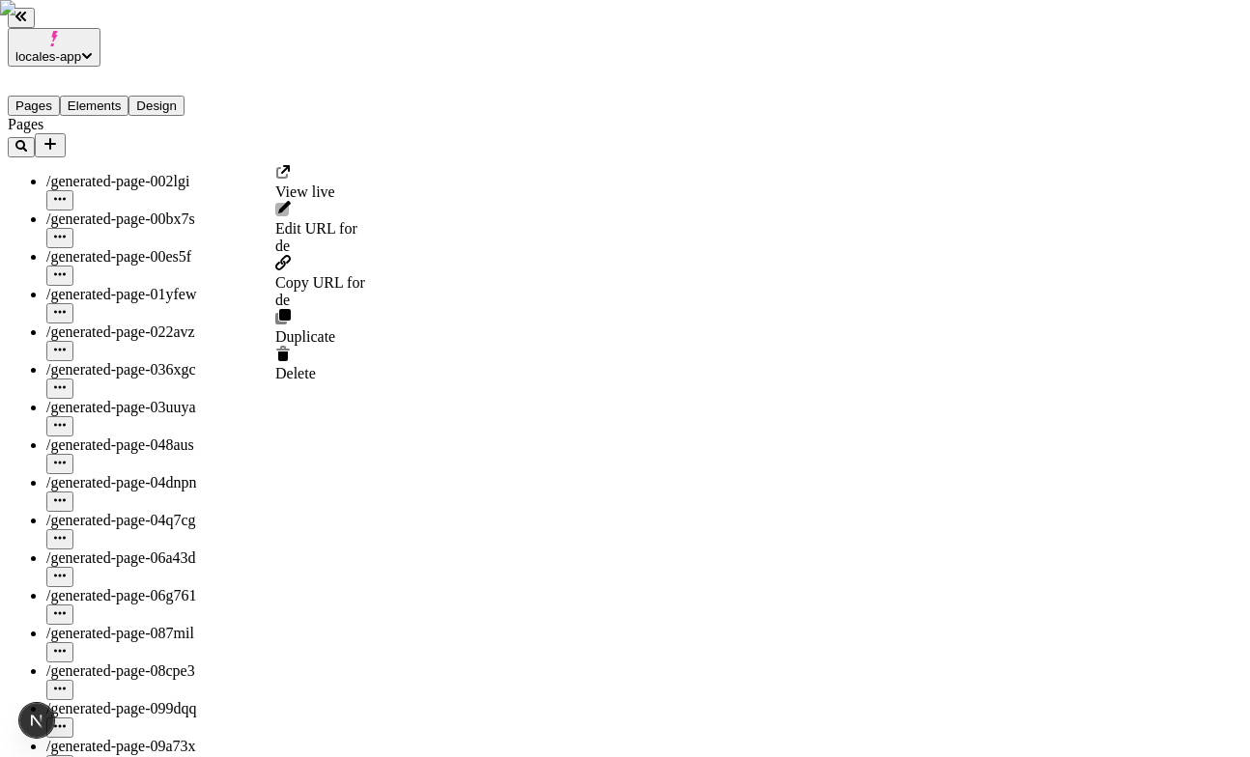
click at [267, 663] on div "/generated-page-08cpe3" at bounding box center [172, 682] width 253 height 38
click at [66, 683] on icon "button" at bounding box center [60, 689] width 12 height 12
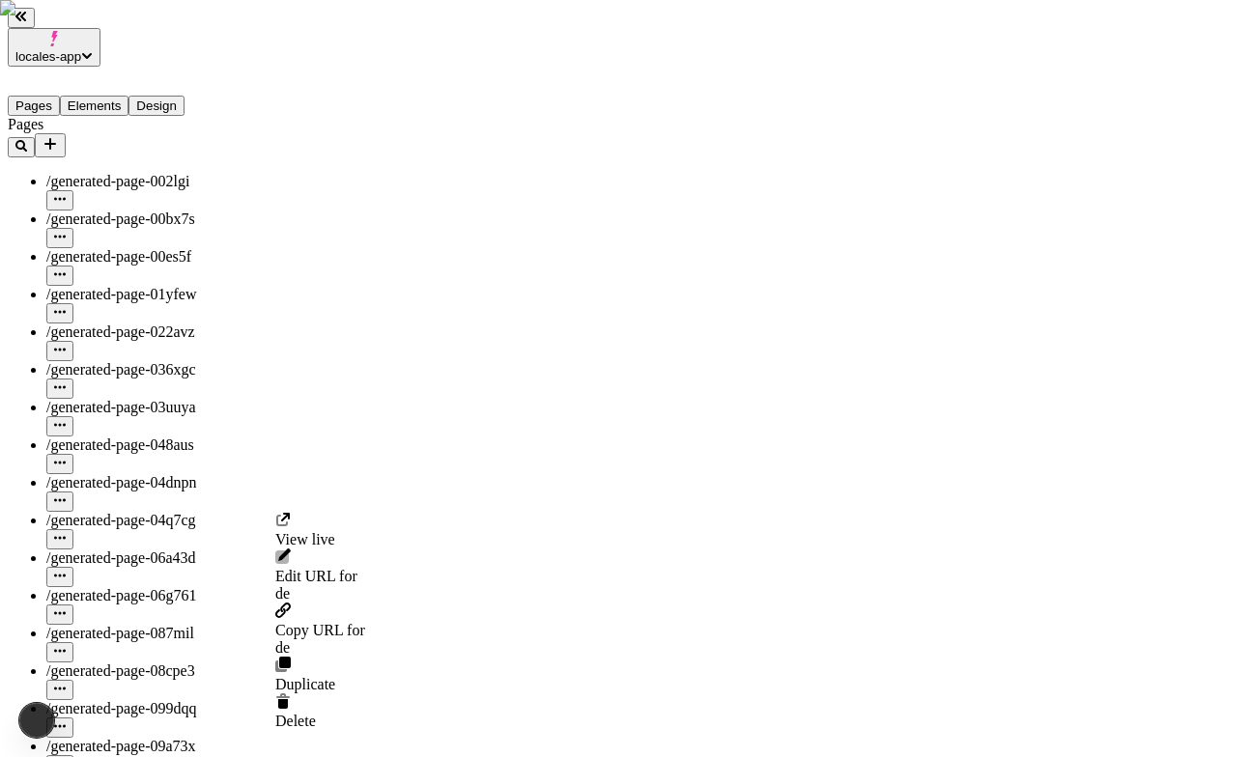
click at [191, 399] on div "/generated-page-03uuya" at bounding box center [172, 407] width 253 height 17
click at [73, 416] on button "button" at bounding box center [59, 426] width 27 height 20
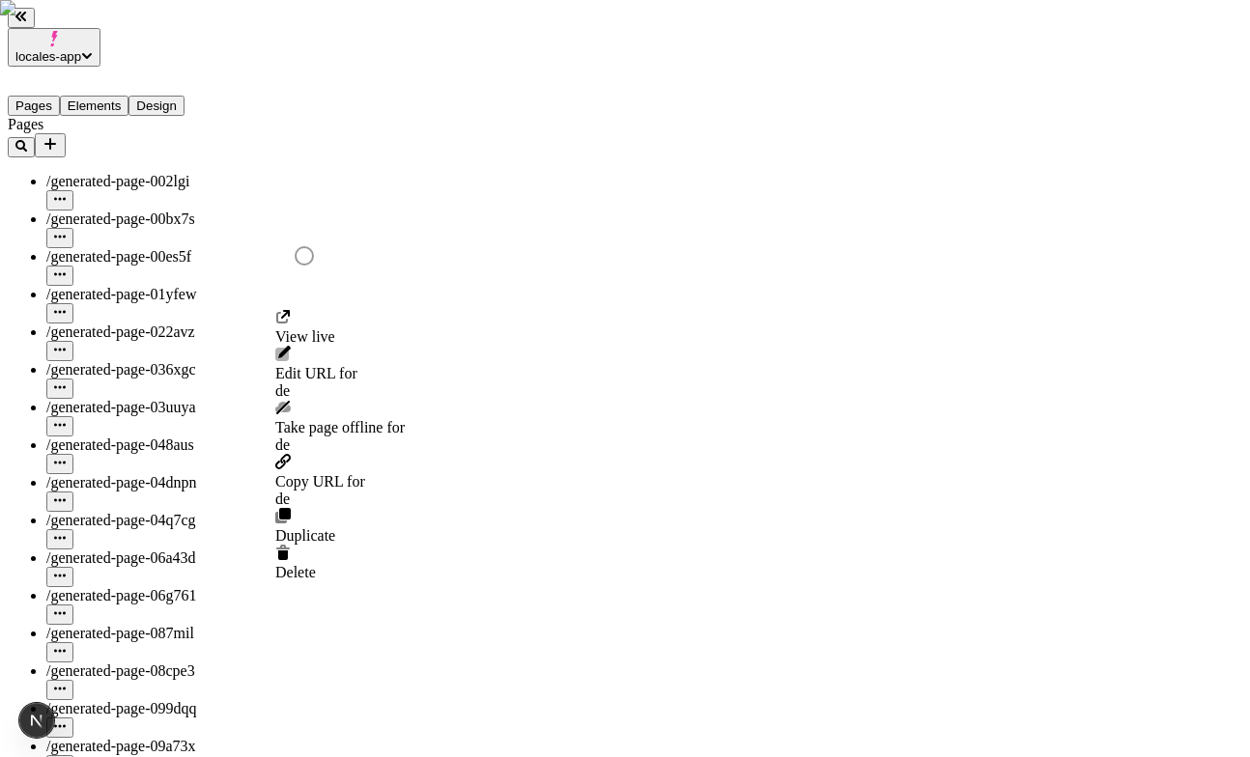
click at [228, 399] on div "/generated-page-03uuya" at bounding box center [172, 407] width 253 height 17
click at [73, 379] on button "button" at bounding box center [59, 389] width 27 height 20
click at [66, 381] on icon "button" at bounding box center [60, 387] width 12 height 12
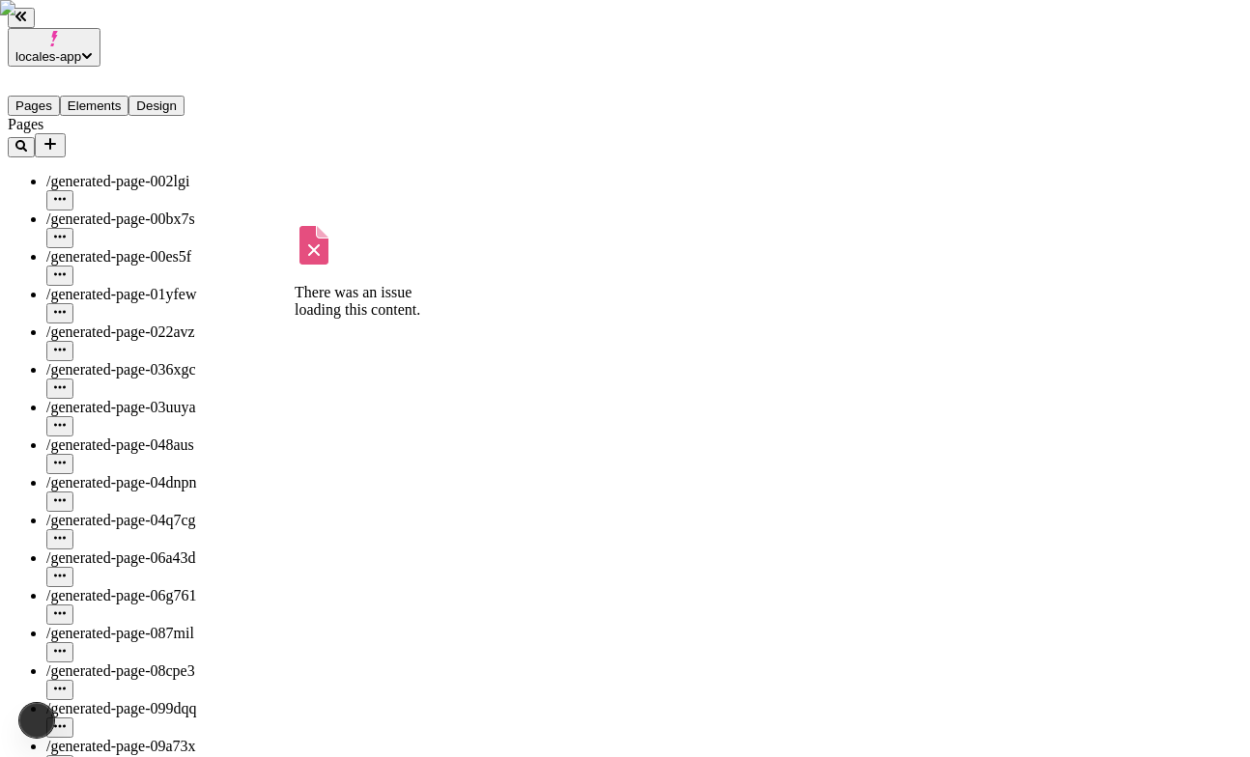
click at [66, 381] on icon "button" at bounding box center [60, 387] width 12 height 12
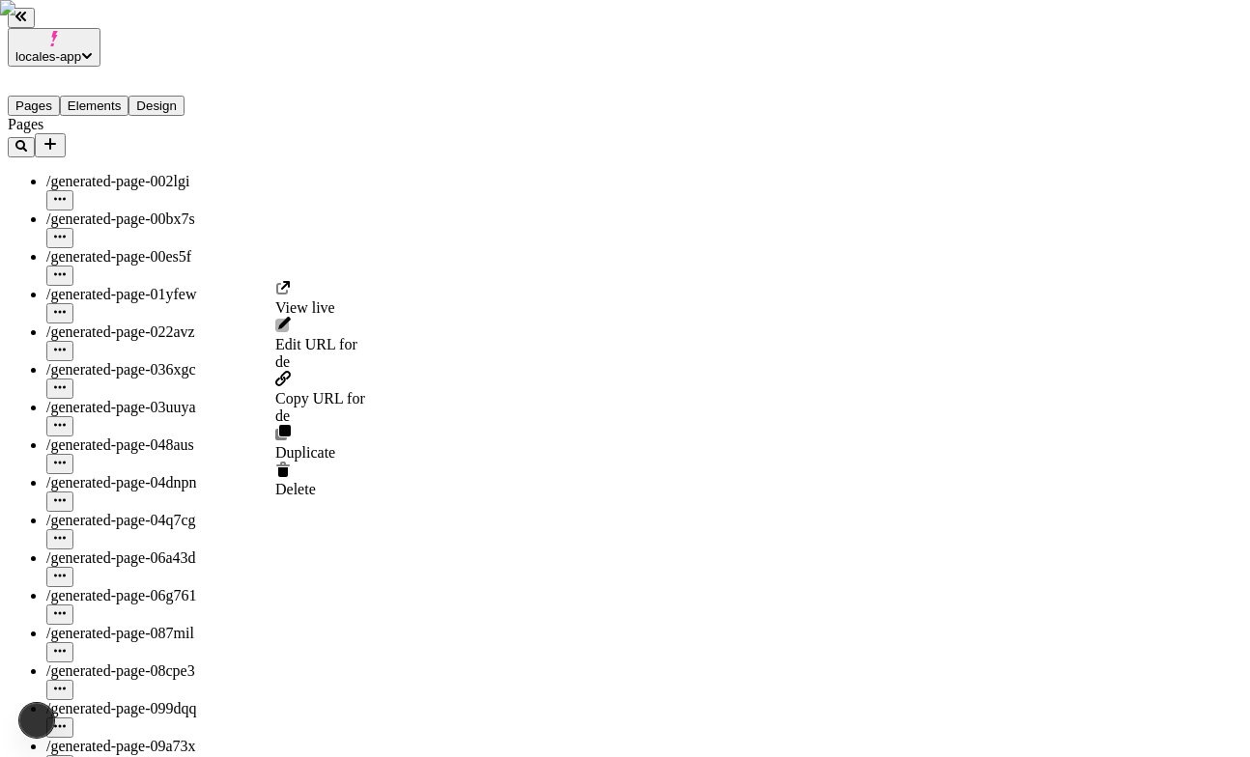
click at [66, 419] on icon "button" at bounding box center [60, 425] width 12 height 12
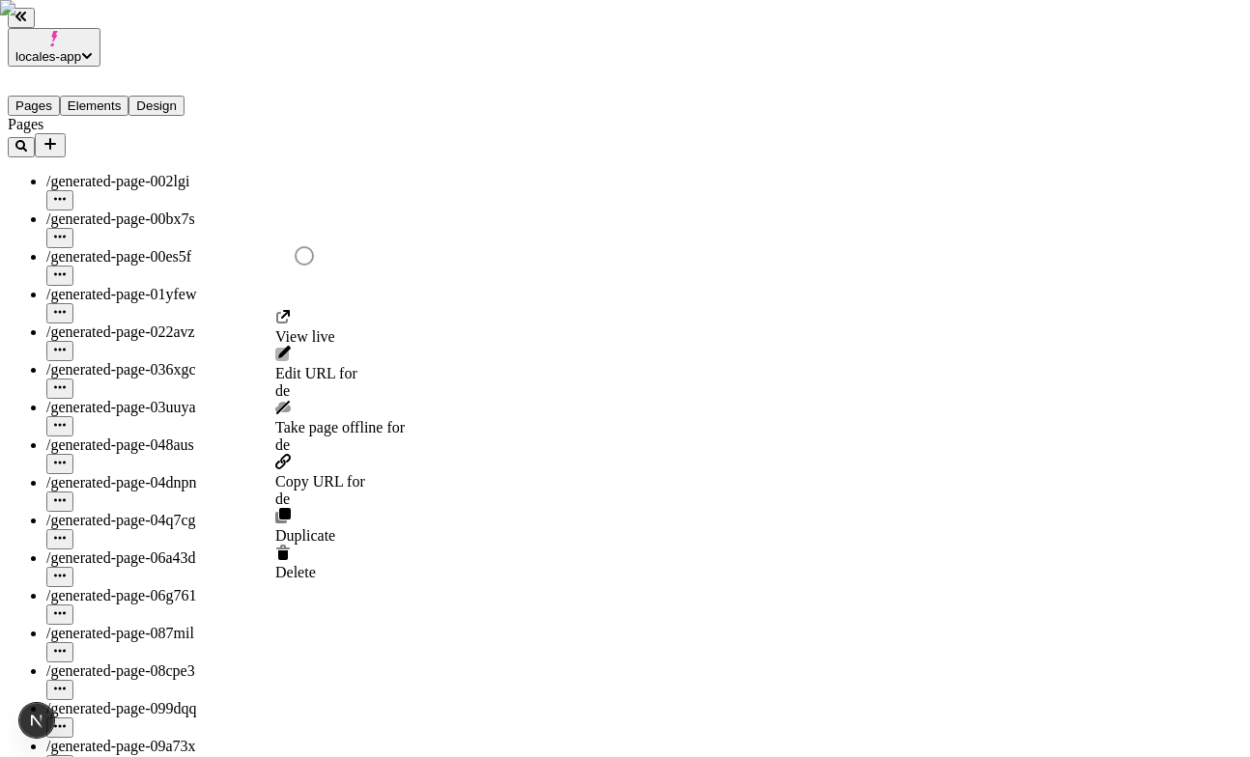
click at [66, 419] on icon "button" at bounding box center [60, 425] width 12 height 12
click at [66, 381] on icon "button" at bounding box center [60, 387] width 12 height 12
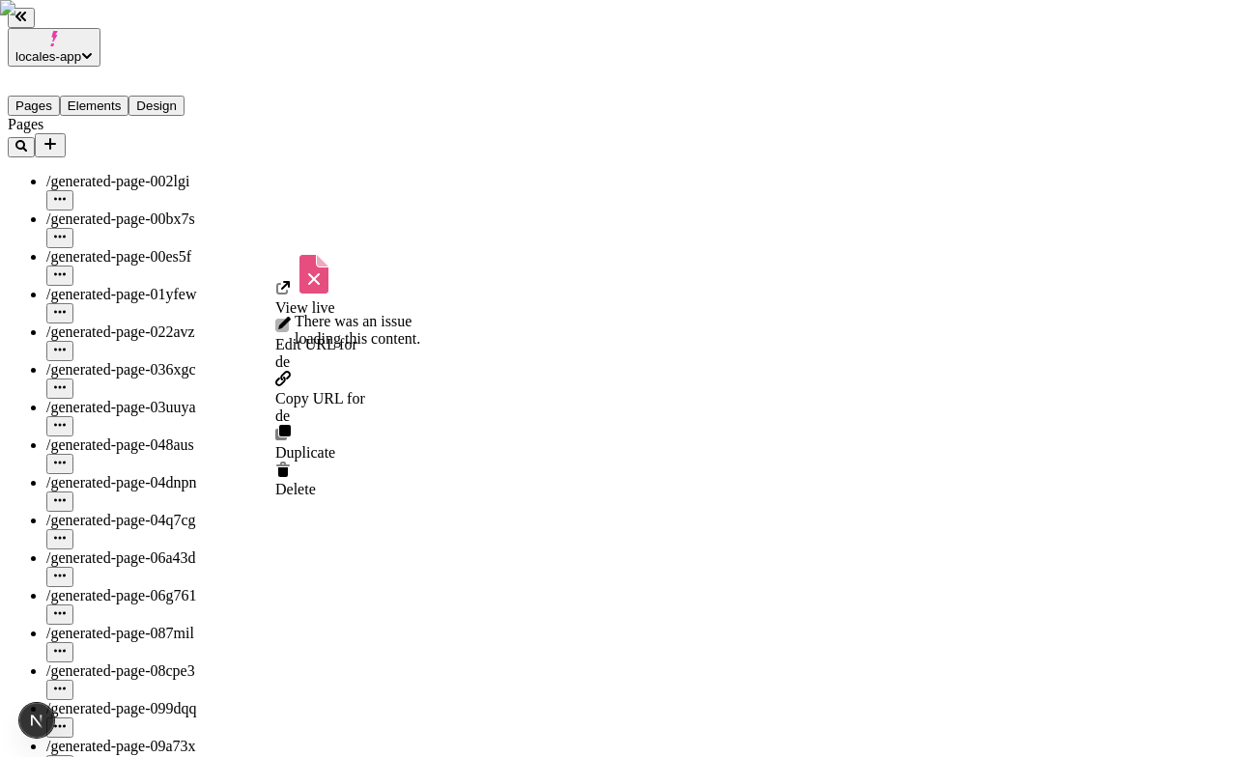
click at [66, 419] on icon "button" at bounding box center [60, 425] width 12 height 12
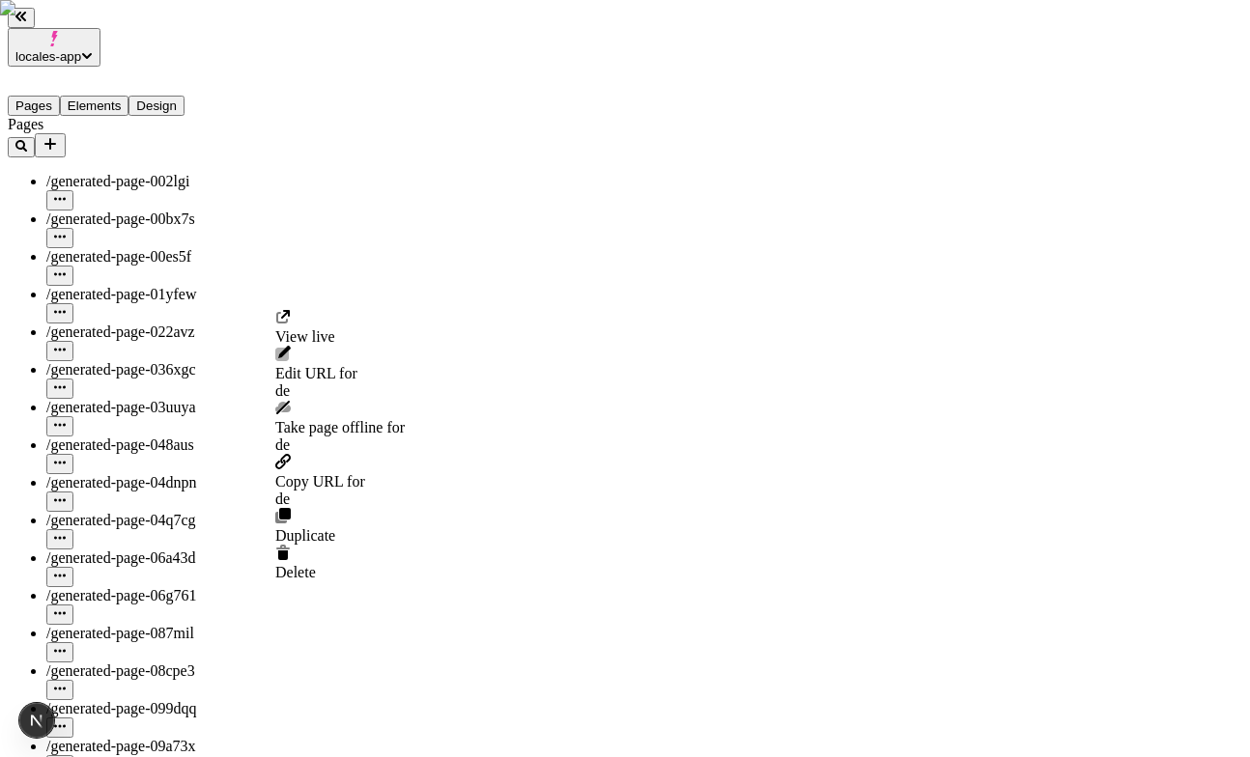
click at [335, 419] on span "Take page offline for de" at bounding box center [339, 436] width 129 height 35
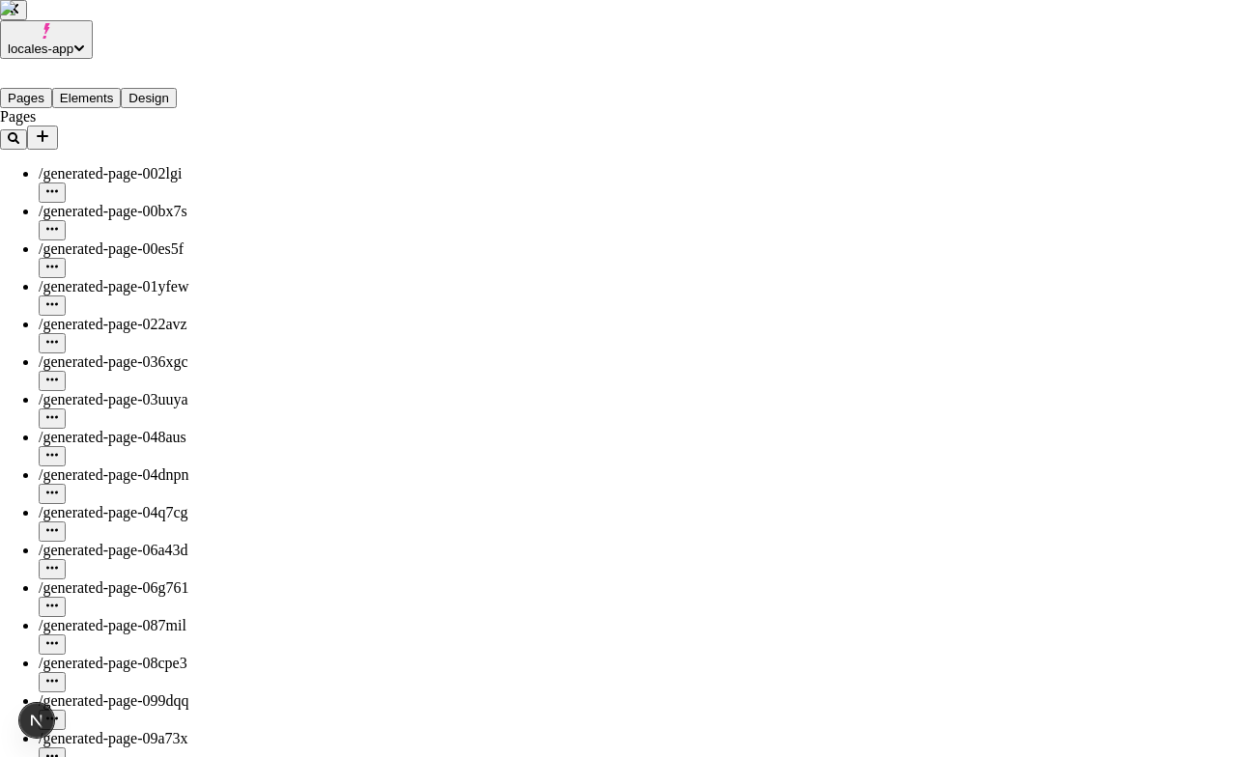
click at [71, 715] on div "Issue" at bounding box center [86, 720] width 30 height 35
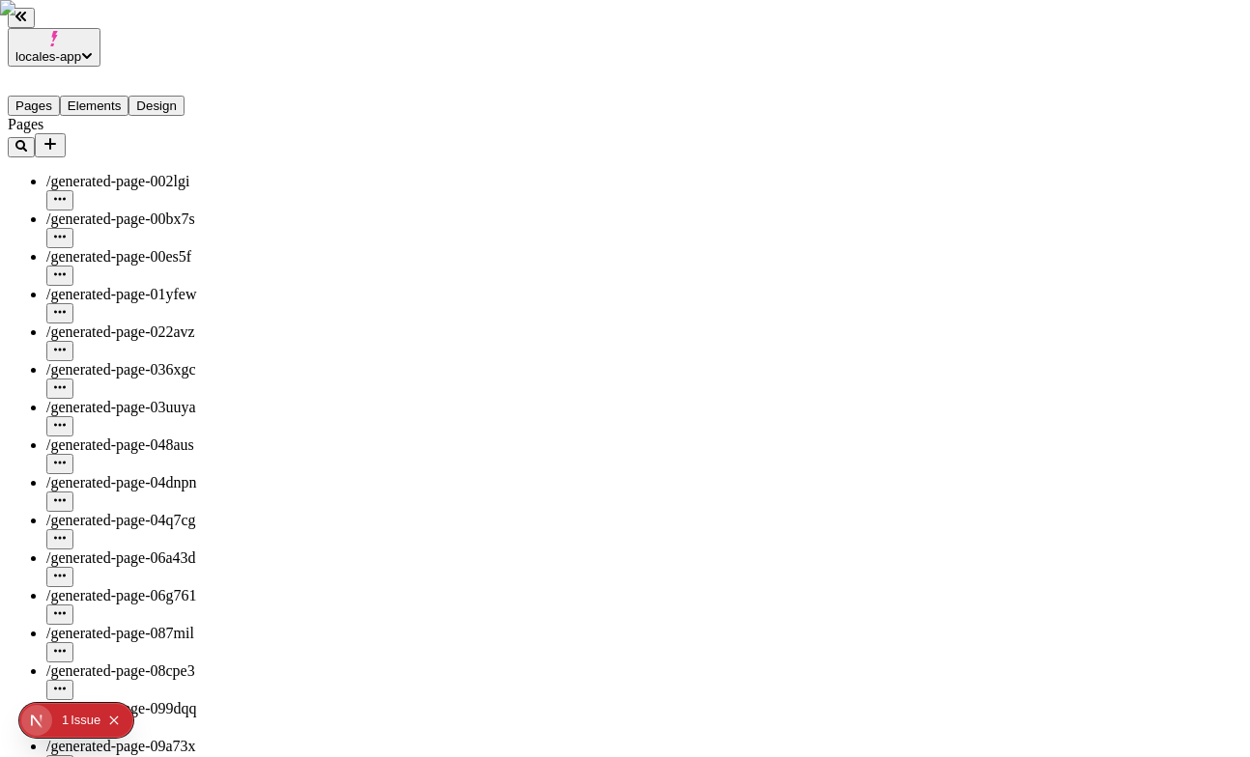
click at [66, 419] on icon "button" at bounding box center [60, 425] width 12 height 12
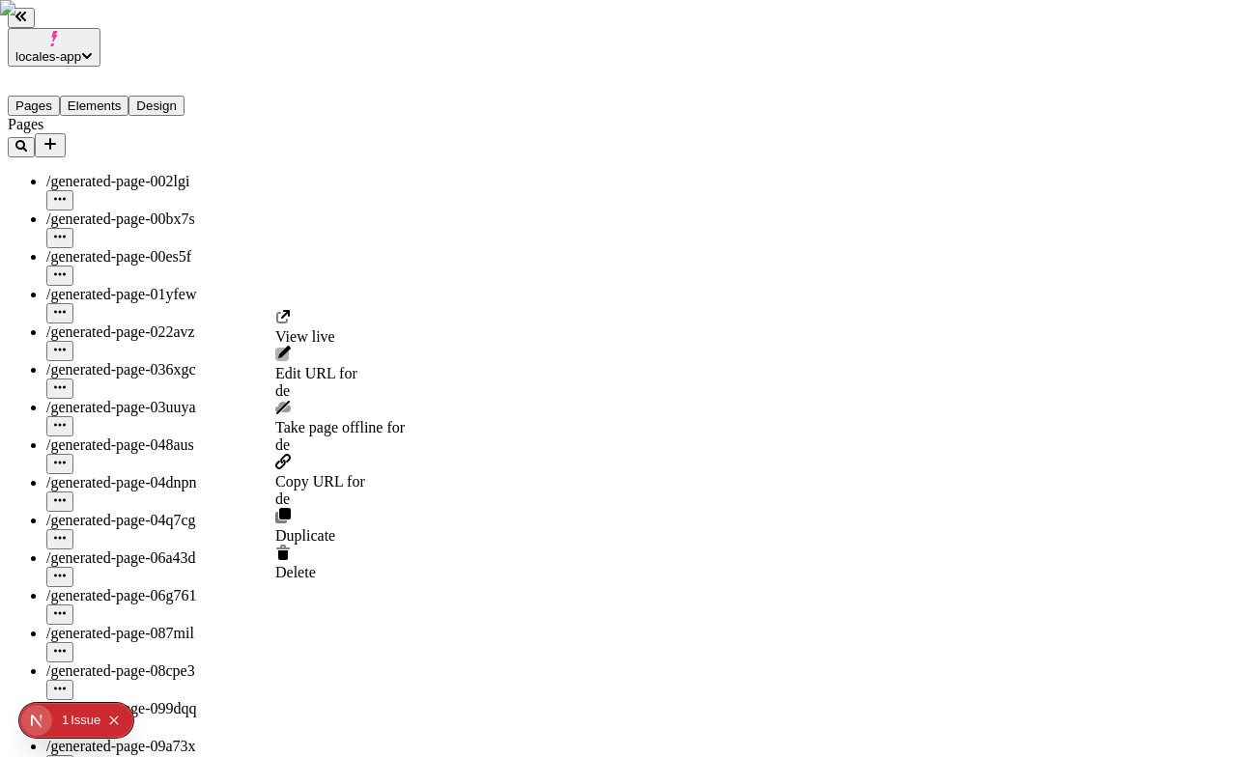
click at [359, 419] on span "Take page offline for de" at bounding box center [339, 436] width 129 height 35
